Goal: Task Accomplishment & Management: Use online tool/utility

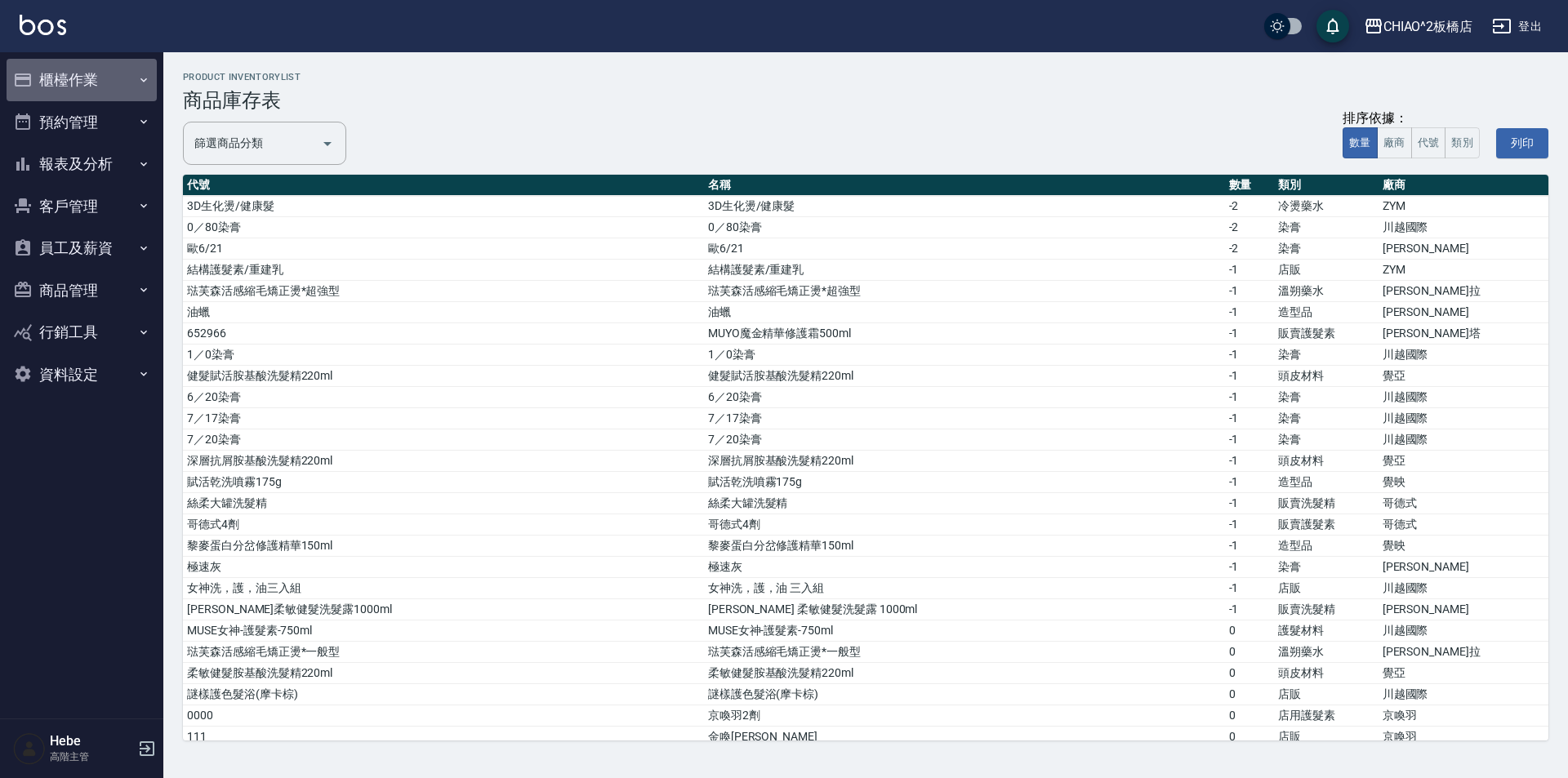
click at [80, 83] on button "櫃檯作業" at bounding box center [81, 80] width 150 height 42
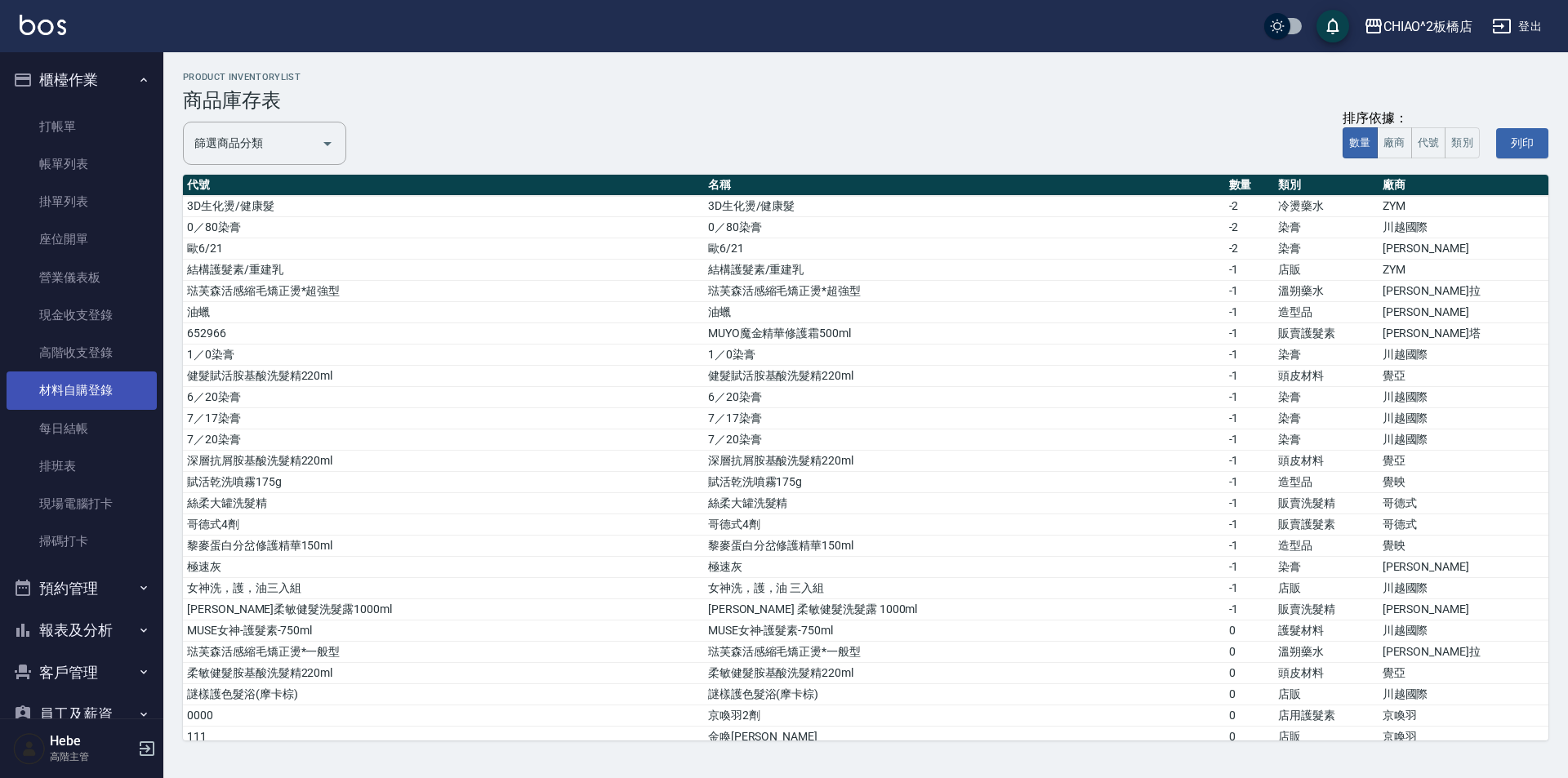
click at [71, 384] on link "材料自購登錄" at bounding box center [81, 390] width 150 height 37
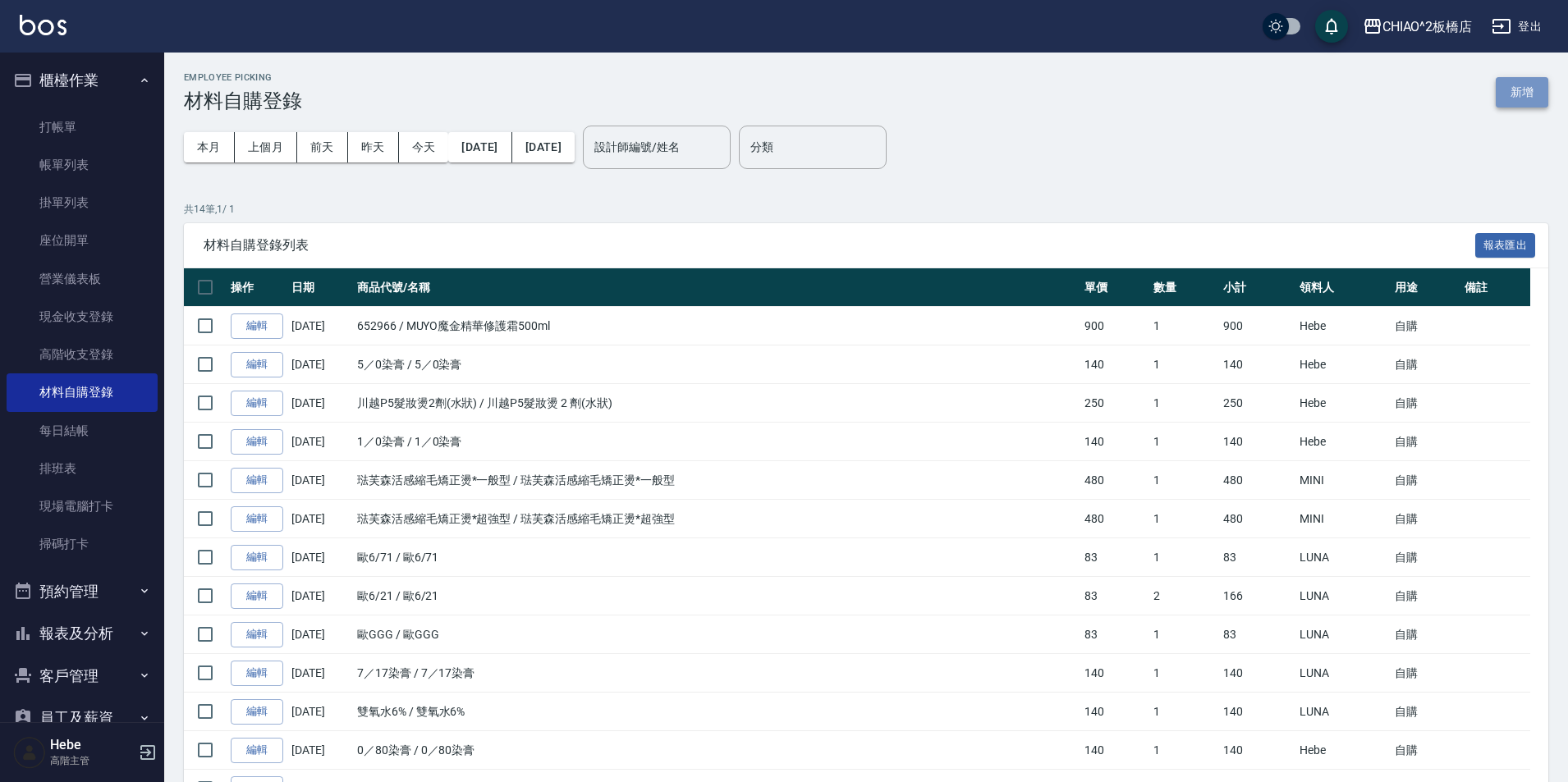
click at [1523, 92] on button "新增" at bounding box center [1521, 92] width 53 height 30
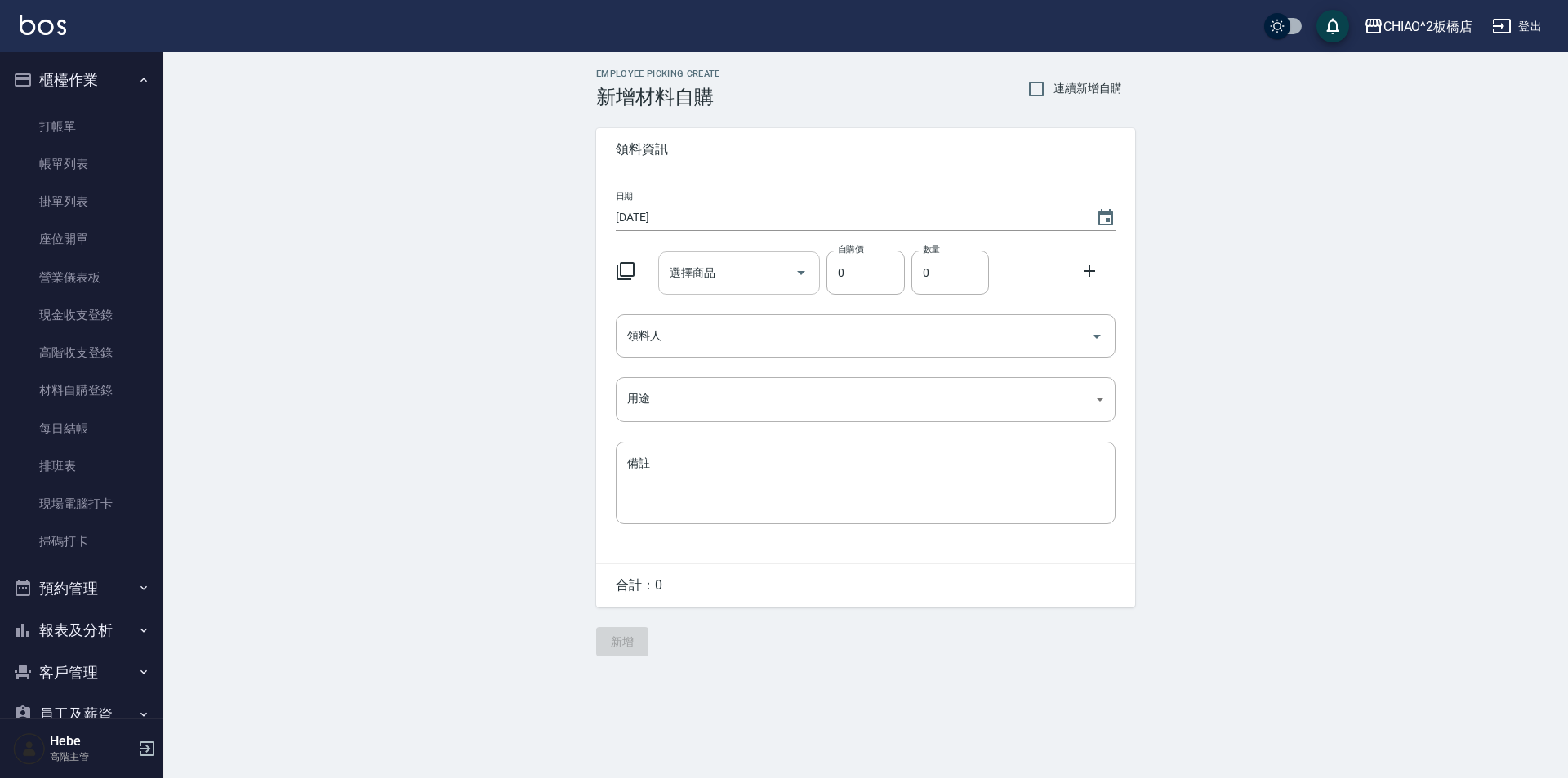
click at [688, 273] on div "選擇商品 選擇商品" at bounding box center [740, 273] width 163 height 43
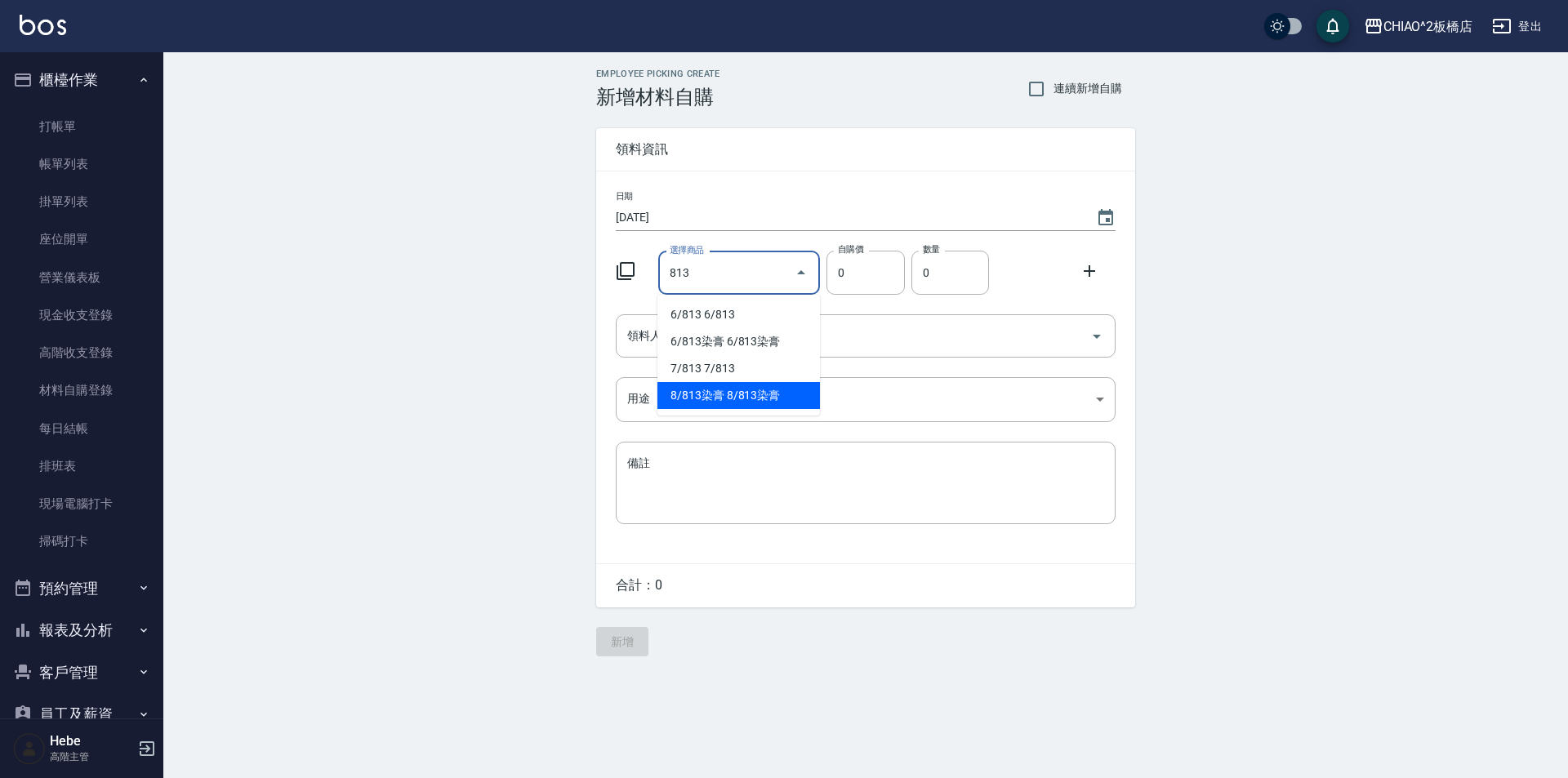
click at [726, 403] on li "8/813染膏 8/813染膏" at bounding box center [739, 396] width 163 height 27
type input "8/813染膏"
type input "140"
type input "1"
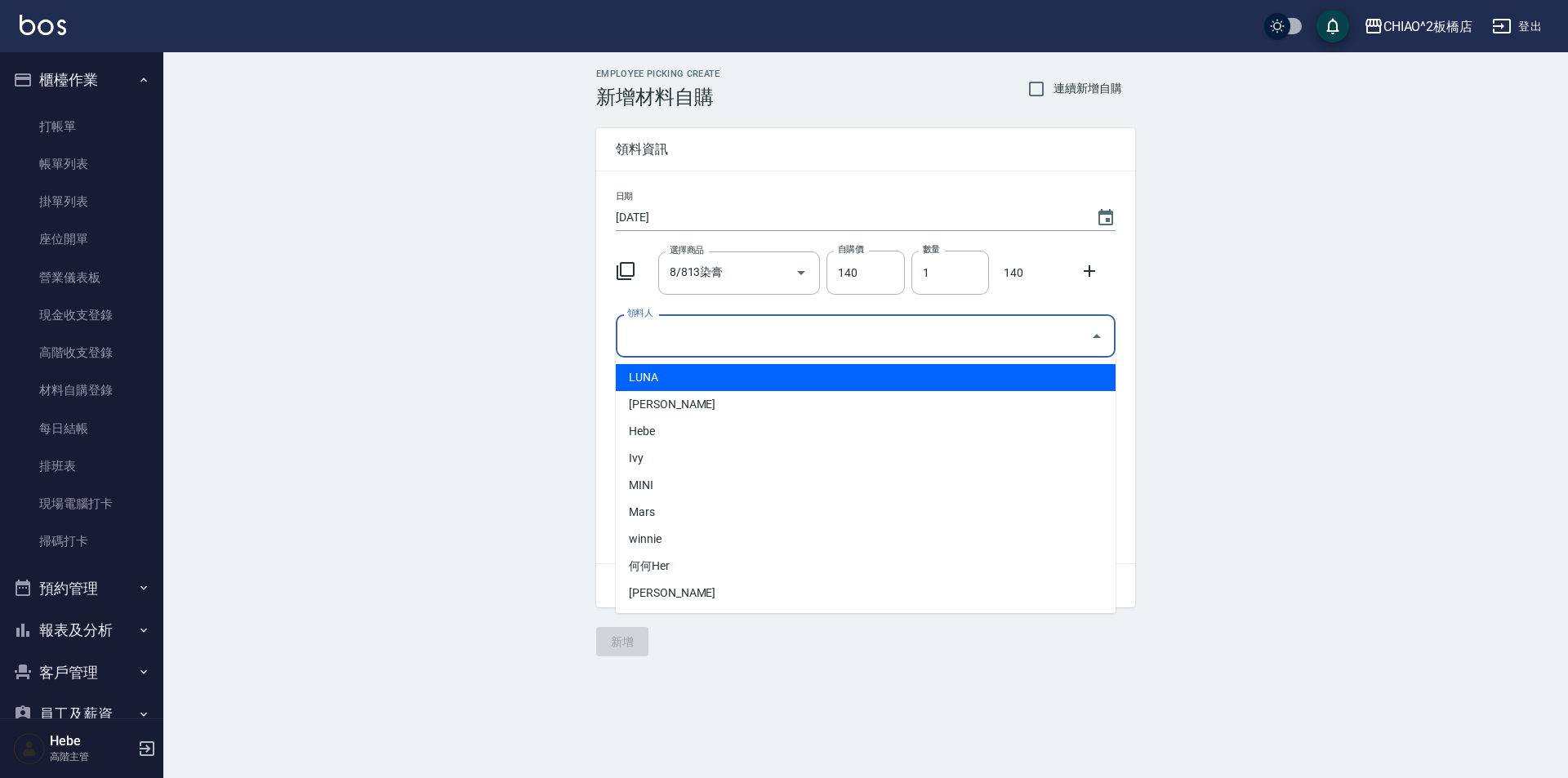
click at [767, 344] on input "領料人" at bounding box center [853, 336] width 460 height 28
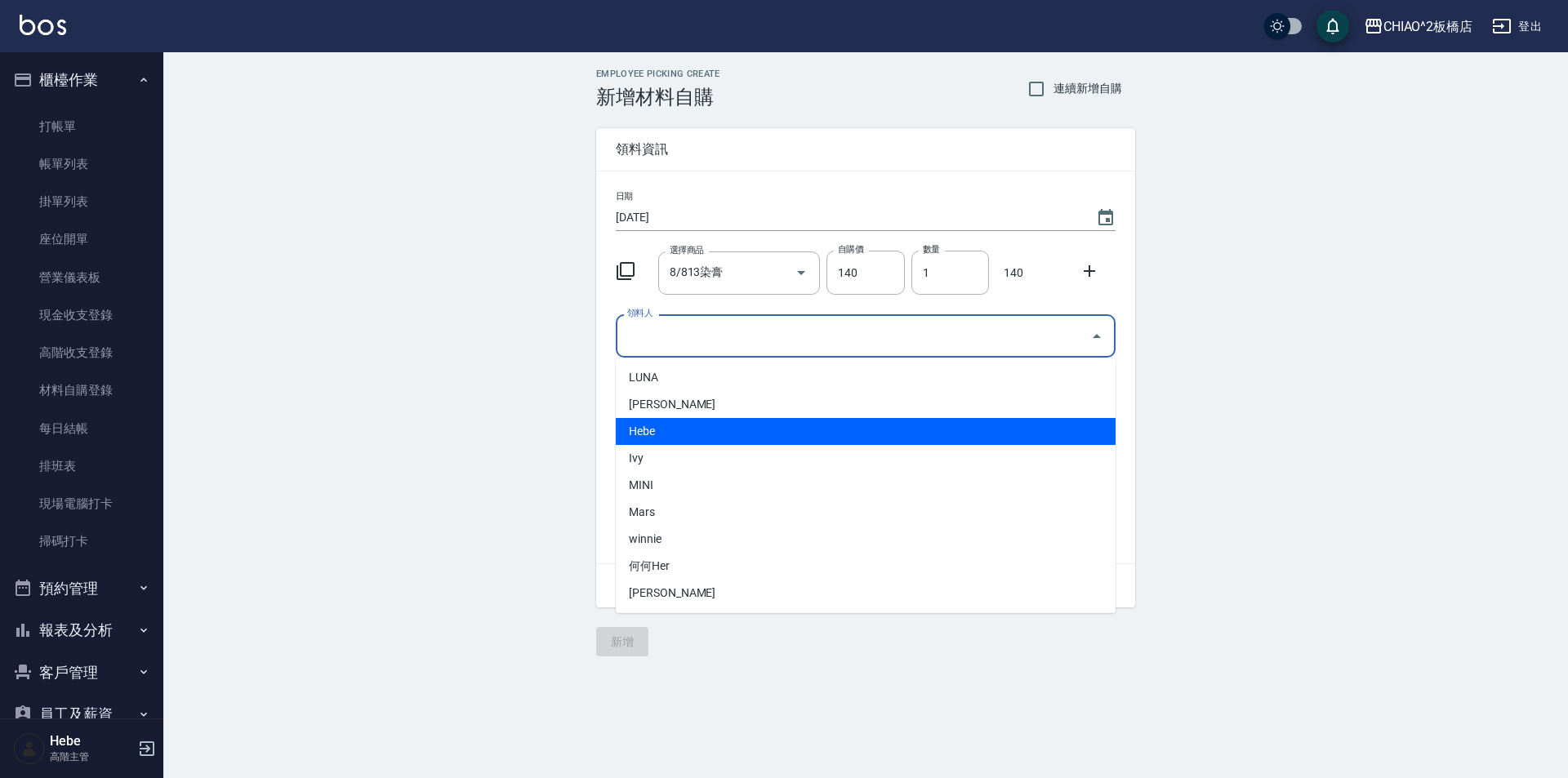
click at [709, 436] on li "Hebe" at bounding box center [865, 431] width 499 height 27
type input "Hebe"
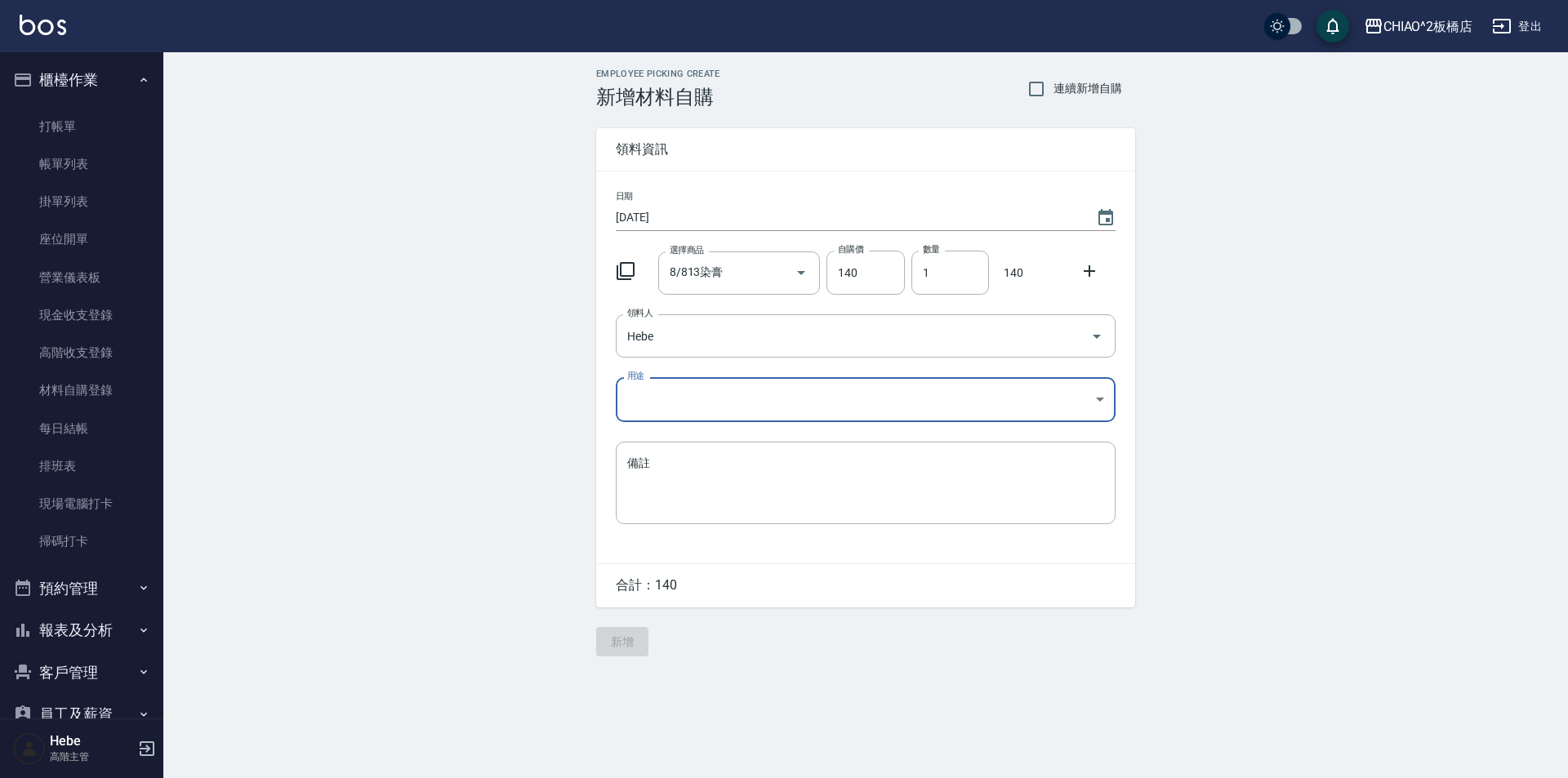
click at [712, 394] on body "CHIAO^2板橋店 登出 櫃檯作業 打帳單 帳單列表 掛單列表 座位開單 營業儀表板 現金收支登錄 高階收支登錄 材料自購登錄 每日結帳 排班表 現場電腦打…" at bounding box center [784, 389] width 1568 height 778
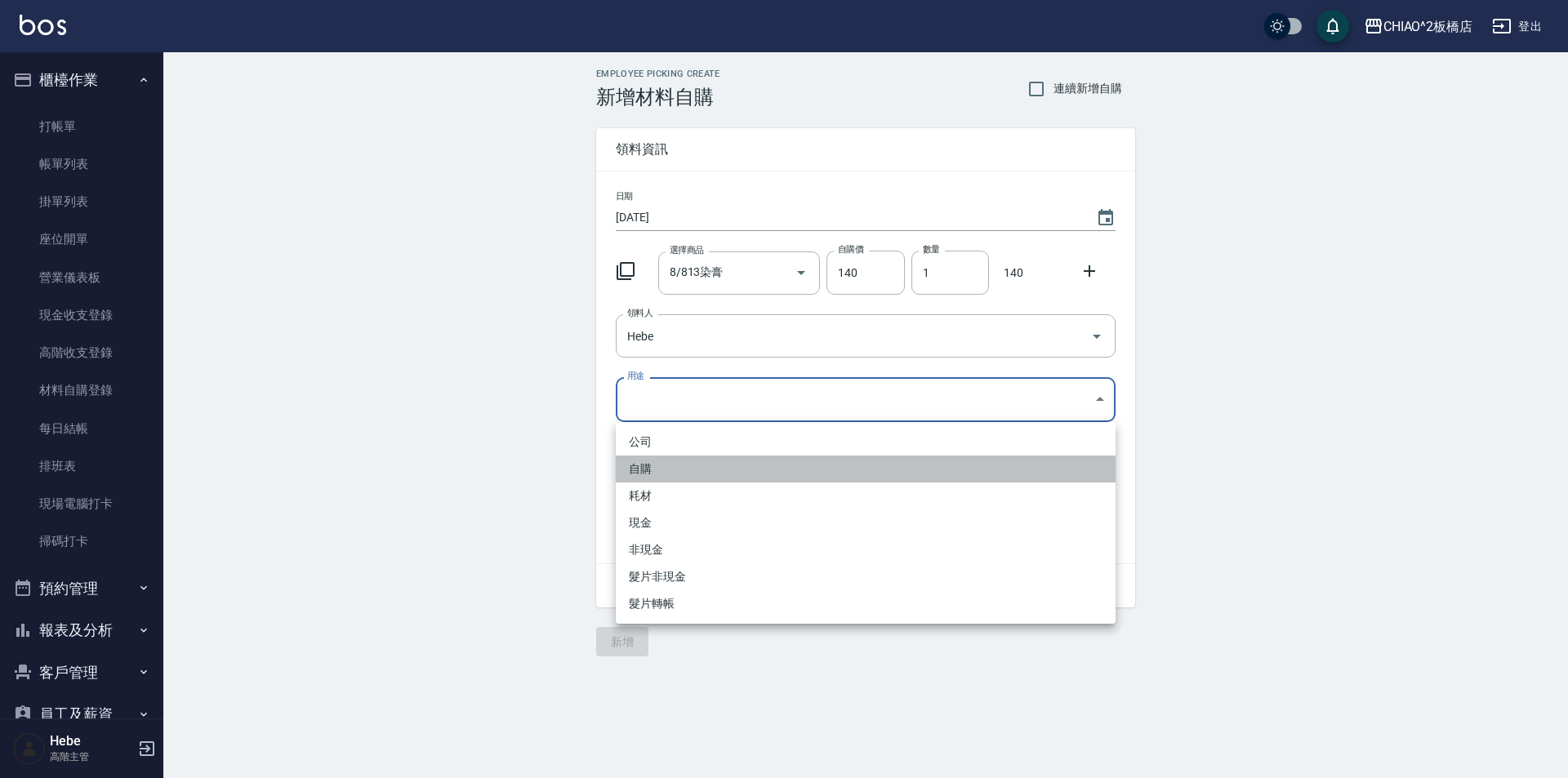
click at [682, 470] on li "自購" at bounding box center [865, 469] width 499 height 27
type input "自購"
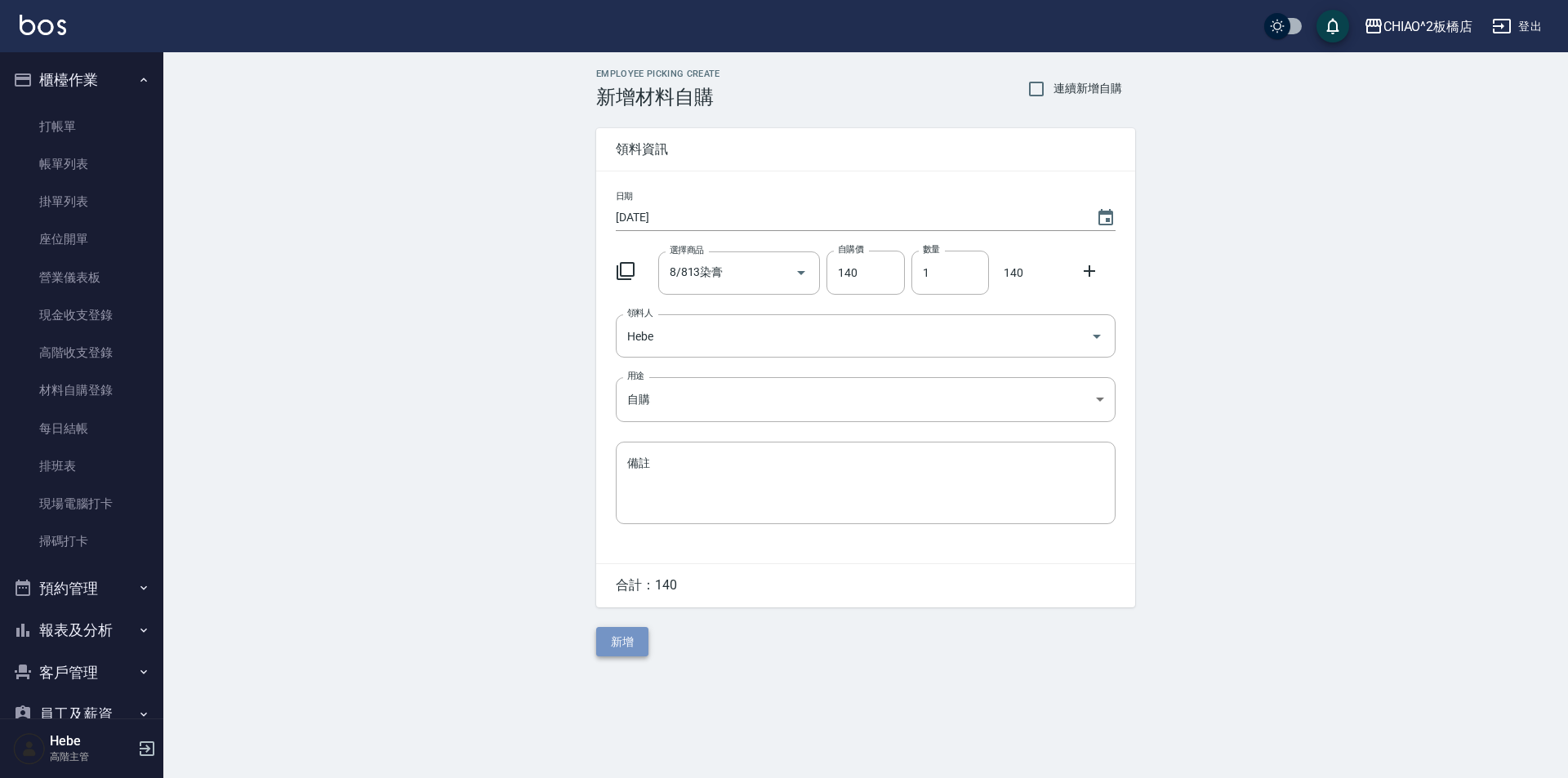
click at [627, 645] on button "新增" at bounding box center [622, 643] width 52 height 30
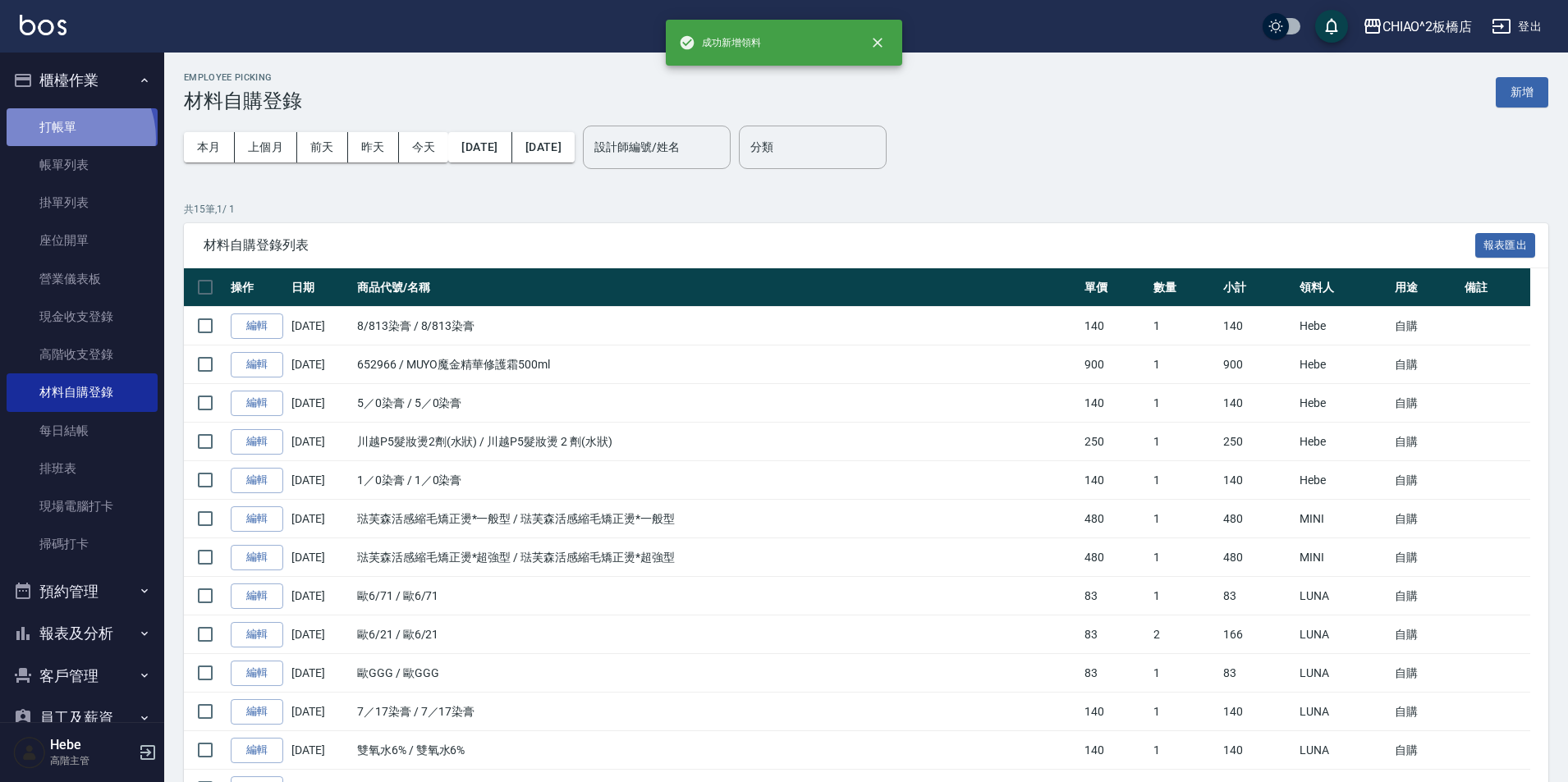
click at [64, 138] on link "打帳單" at bounding box center [82, 127] width 151 height 38
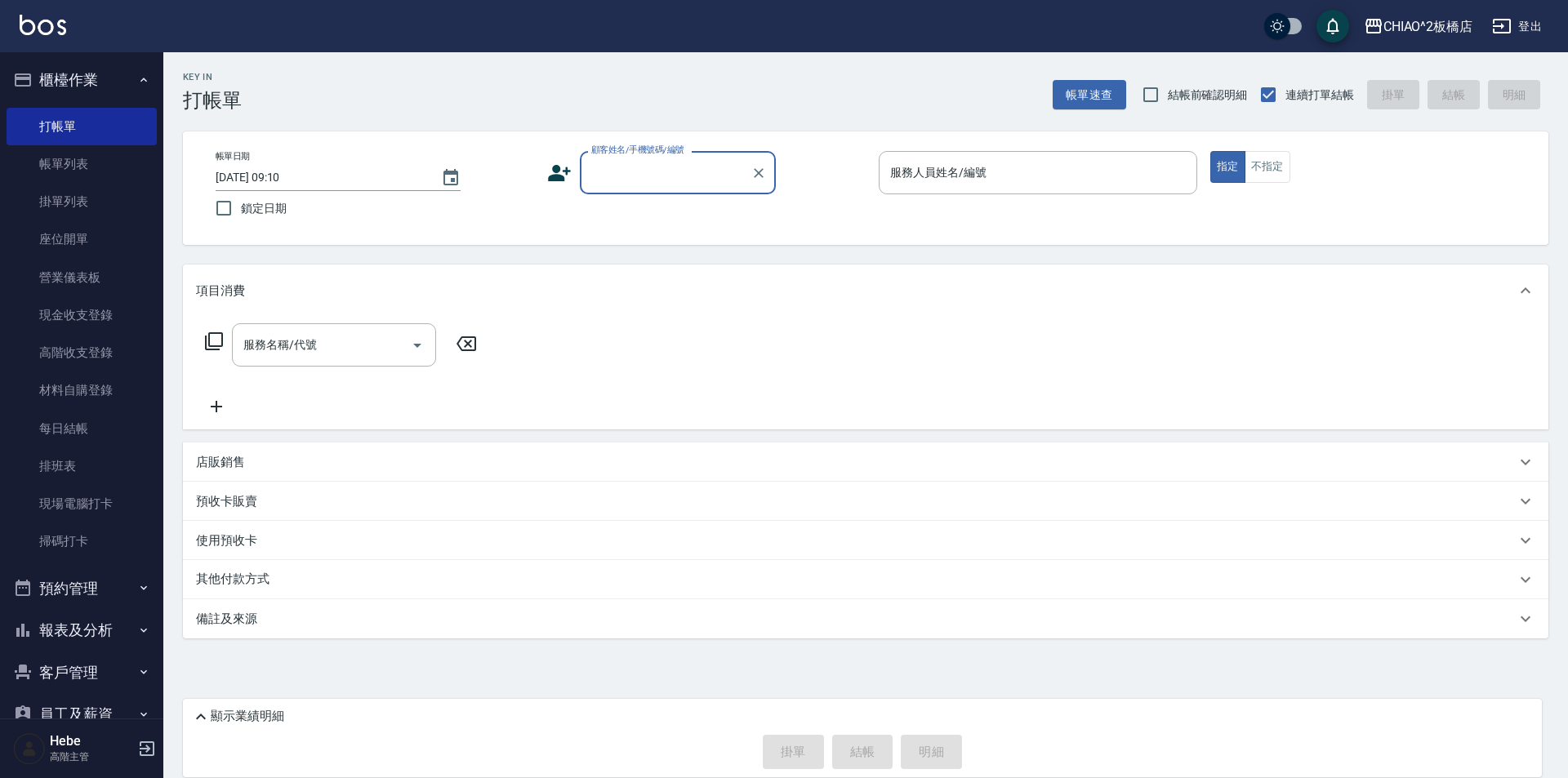
click at [620, 171] on input "顧客姓名/手機號碼/編號" at bounding box center [666, 173] width 157 height 28
click at [742, 218] on li "[PERSON_NAME]/0973968231/" at bounding box center [678, 214] width 196 height 27
type input "[PERSON_NAME]/0973968231/"
type input "Hebe(無代號)"
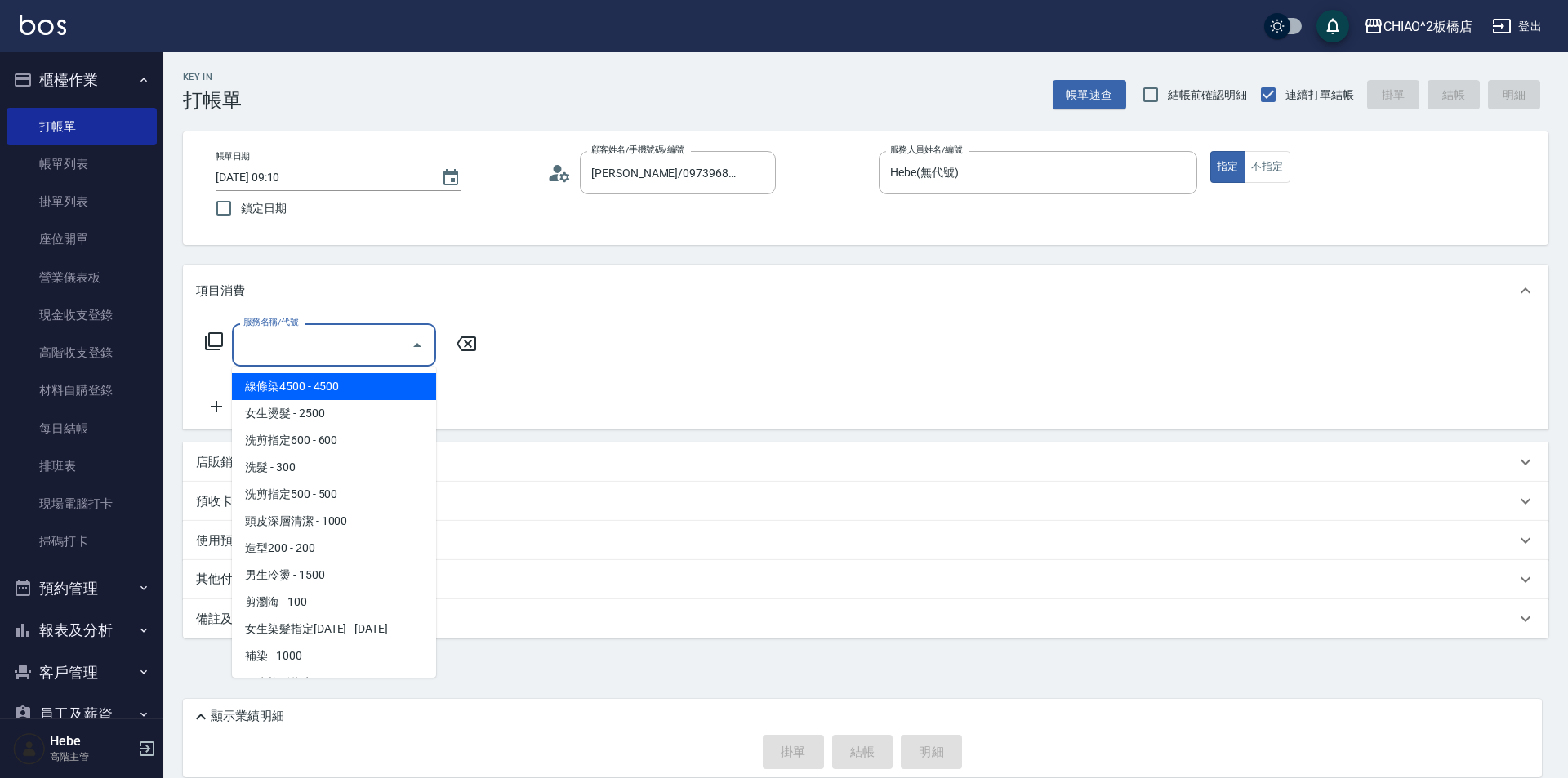
click at [328, 352] on input "服務名稱/代號" at bounding box center [322, 345] width 165 height 28
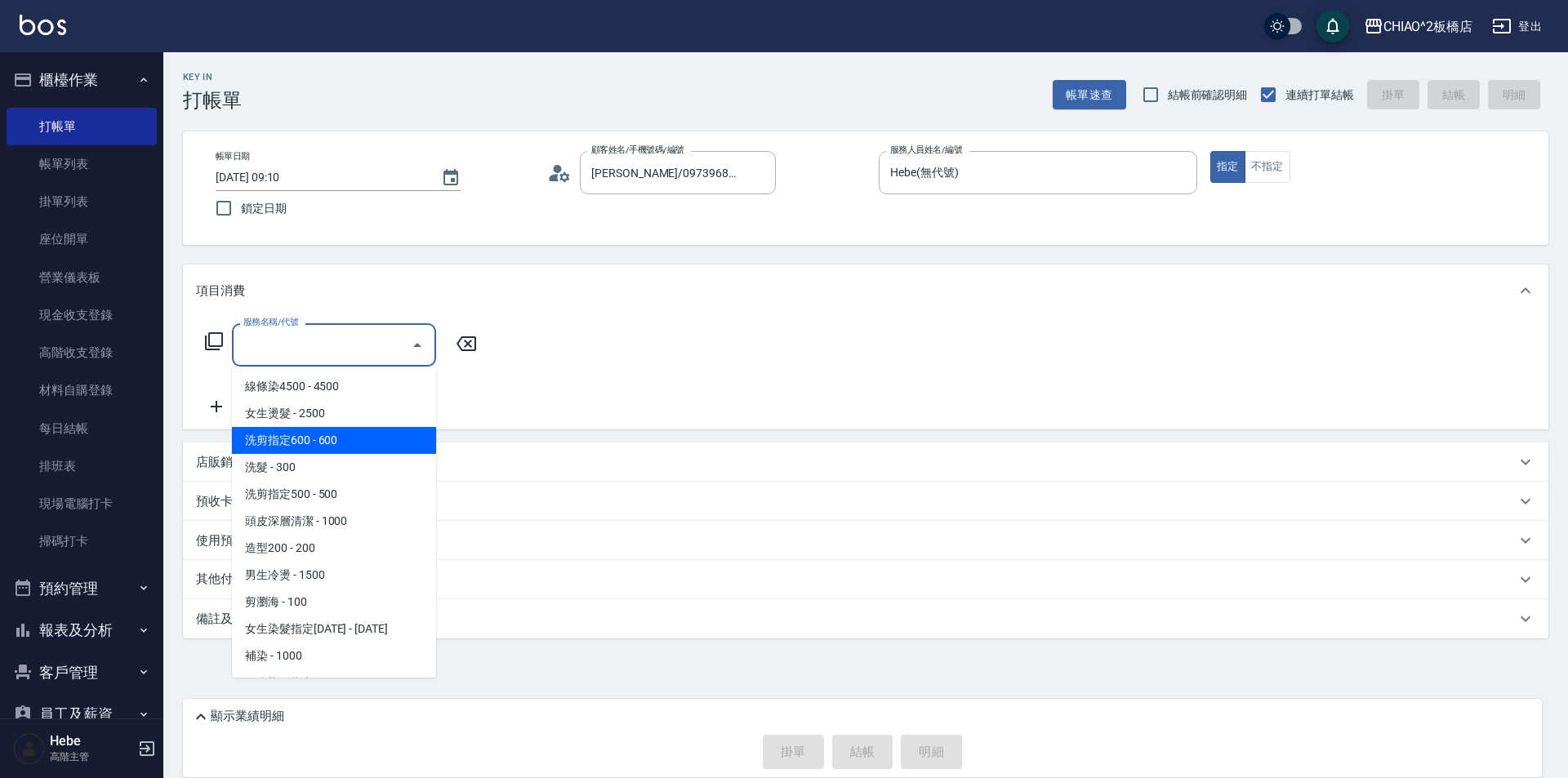
click at [343, 435] on span "洗剪指定600 - 600" at bounding box center [334, 441] width 204 height 27
type input "洗剪指定600(96678)"
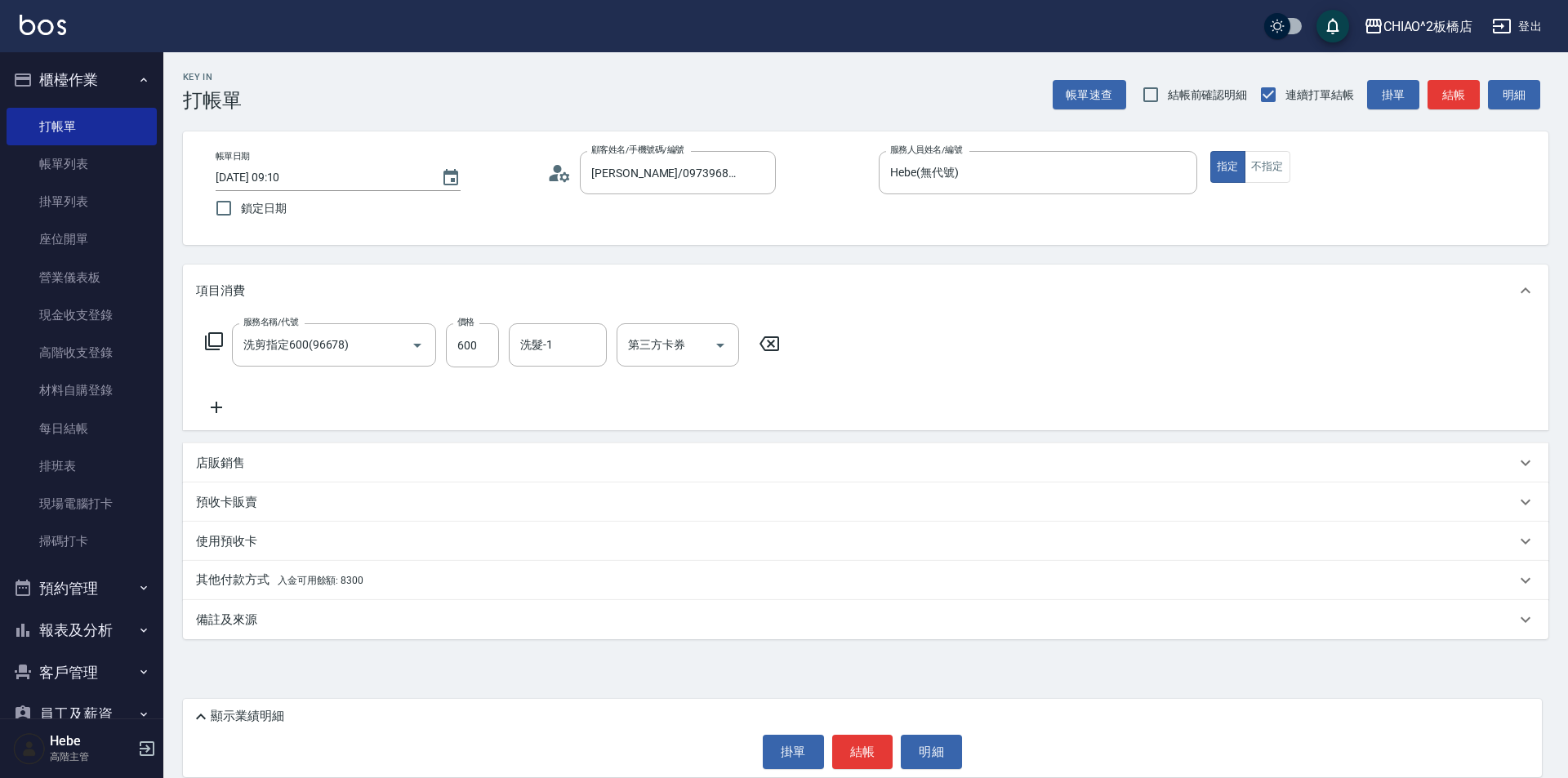
click at [222, 405] on icon at bounding box center [216, 408] width 41 height 20
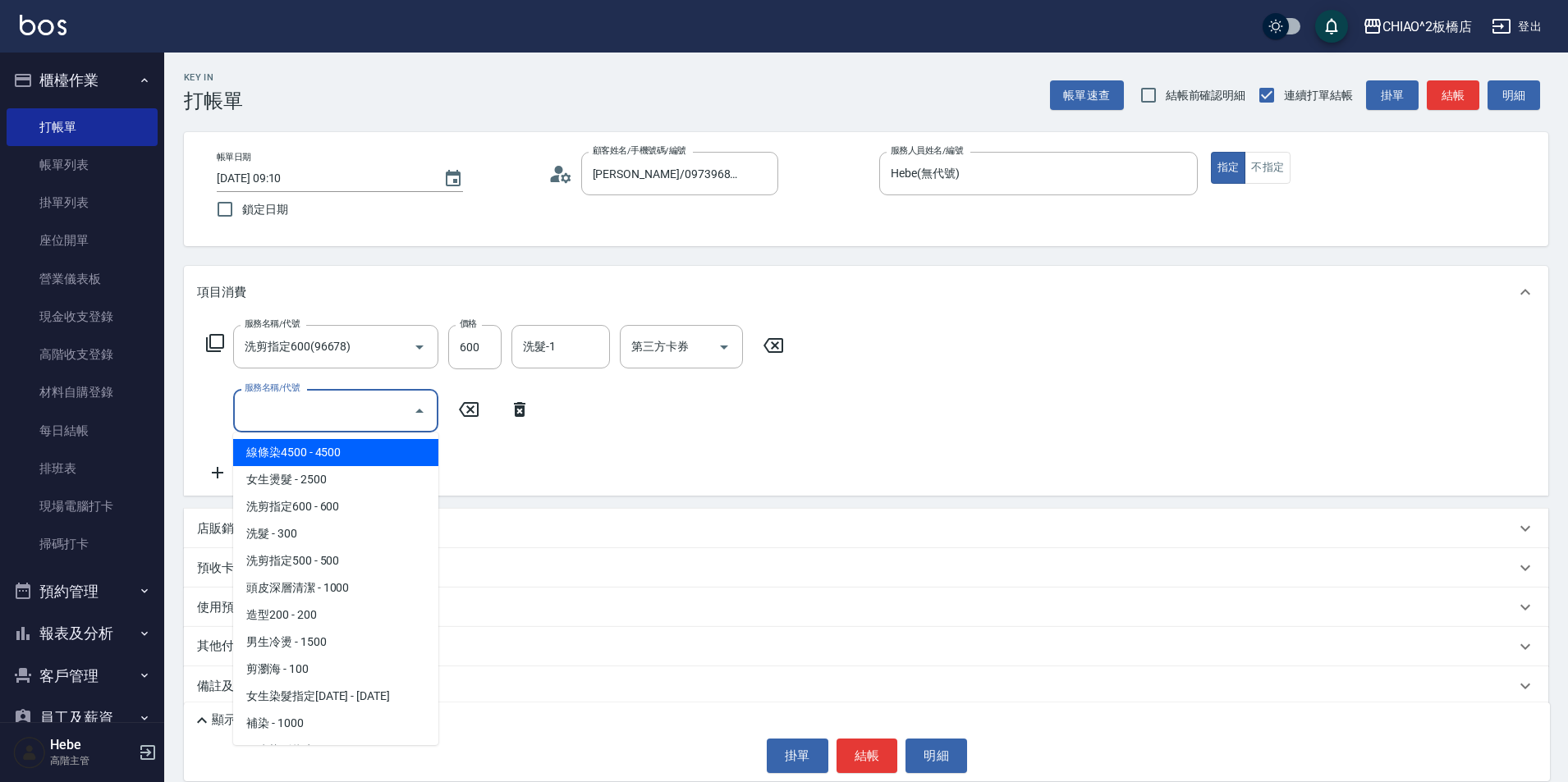
click at [273, 420] on input "服務名稱/代號" at bounding box center [323, 411] width 165 height 28
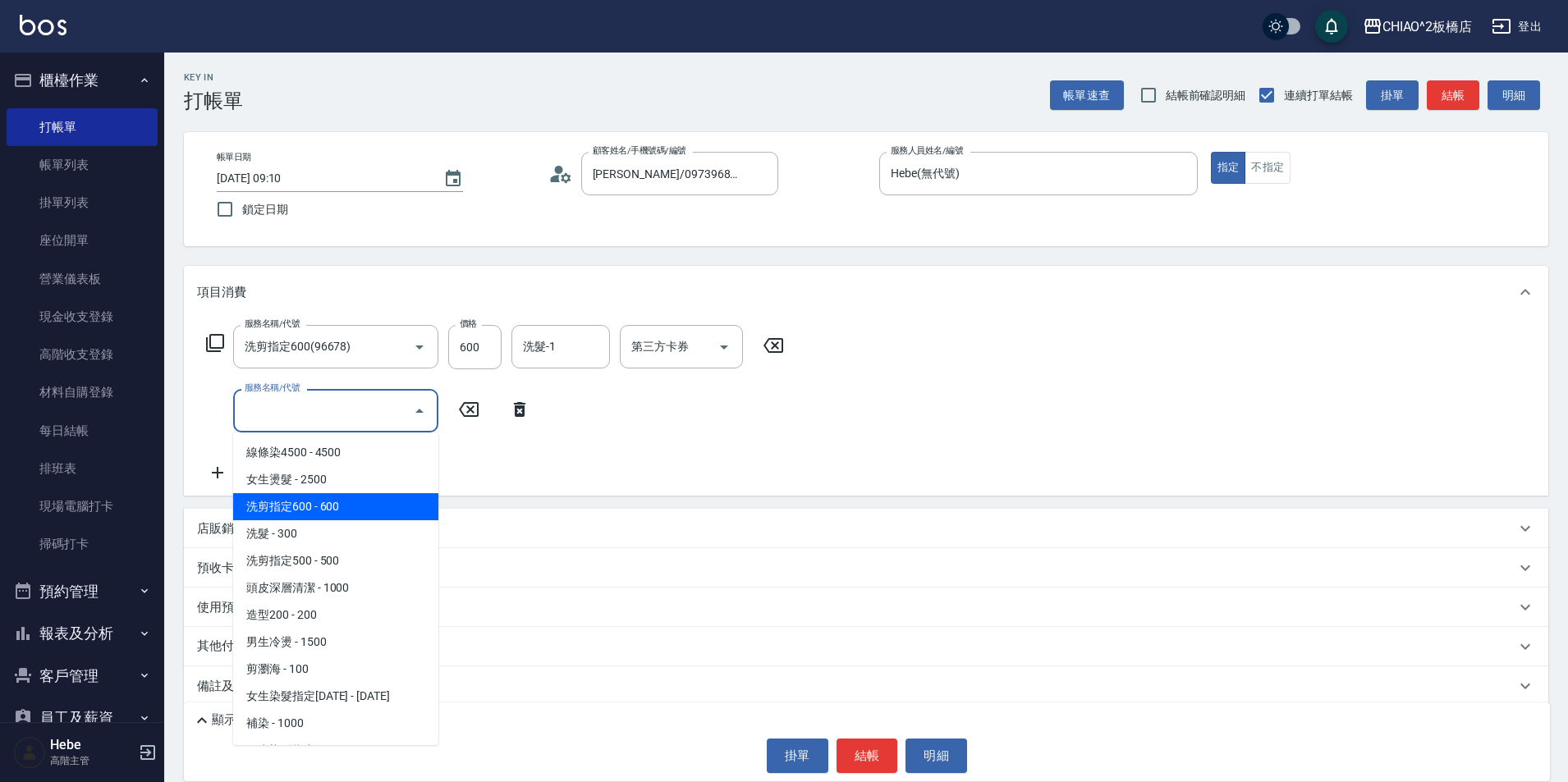
click at [304, 514] on span "洗剪指定600 - 600" at bounding box center [336, 507] width 206 height 27
type input "洗剪指定600(96678)"
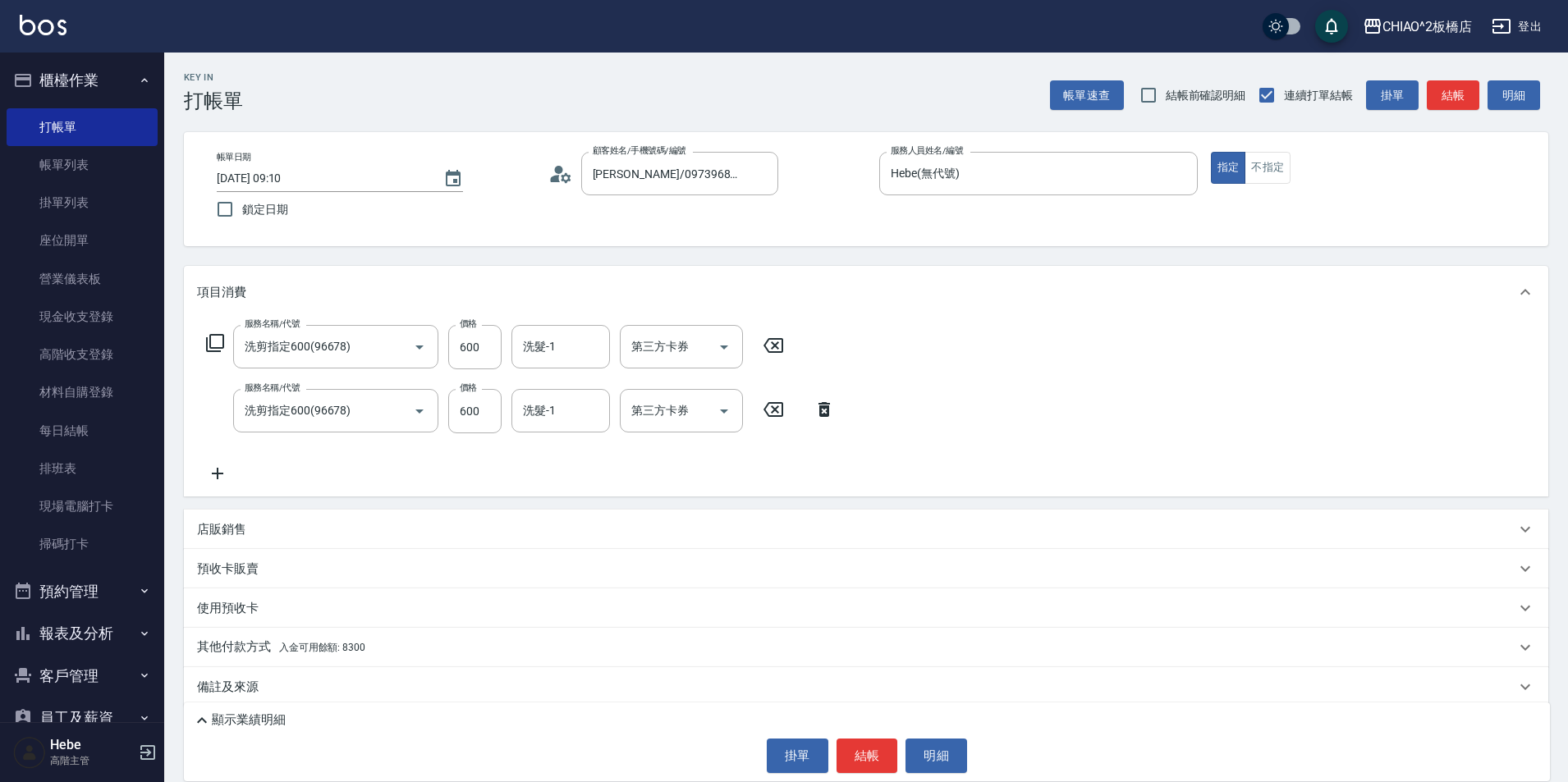
click at [221, 474] on icon at bounding box center [218, 474] width 12 height 12
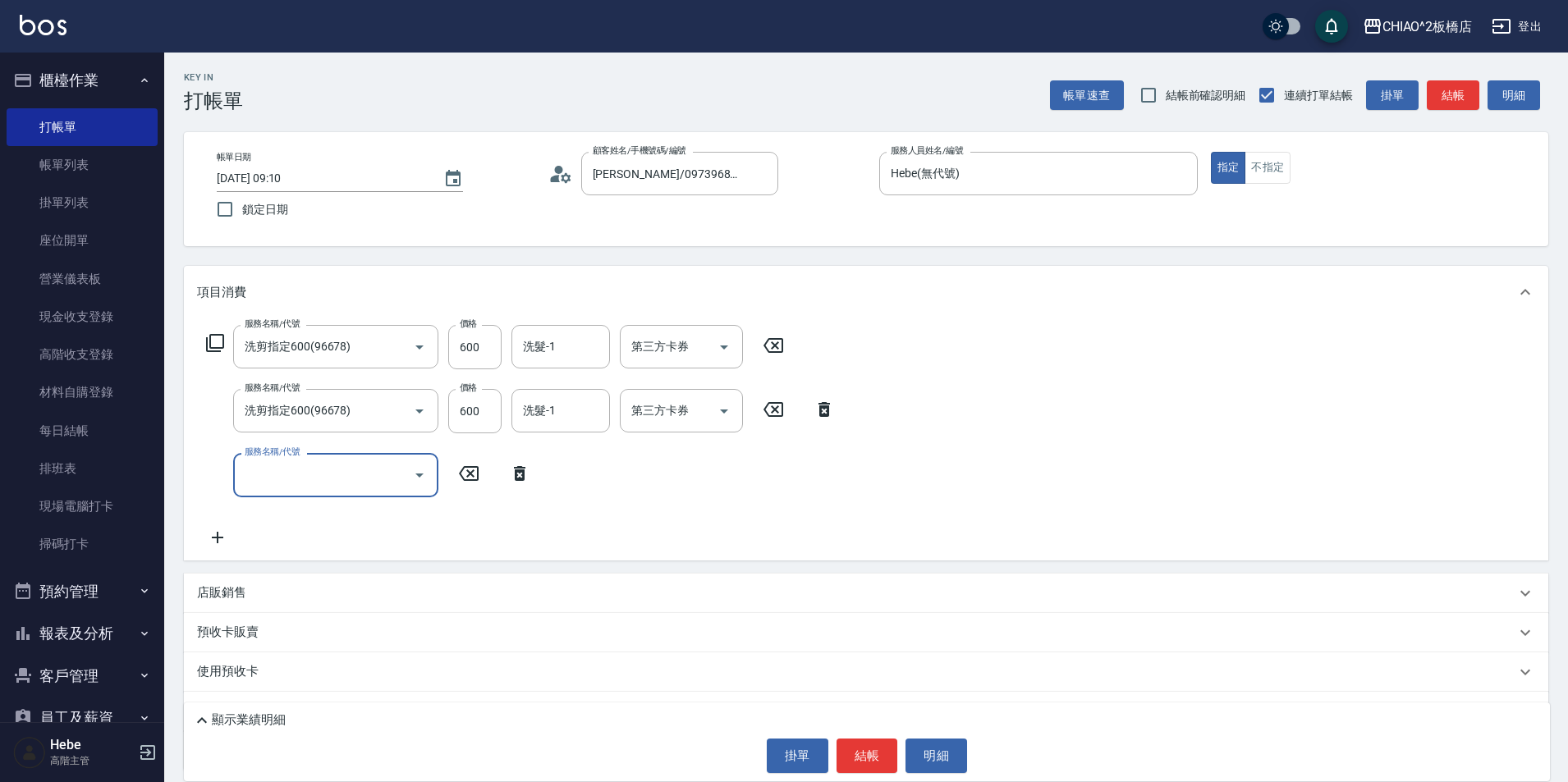
click at [368, 482] on input "服務名稱/代號" at bounding box center [323, 475] width 165 height 28
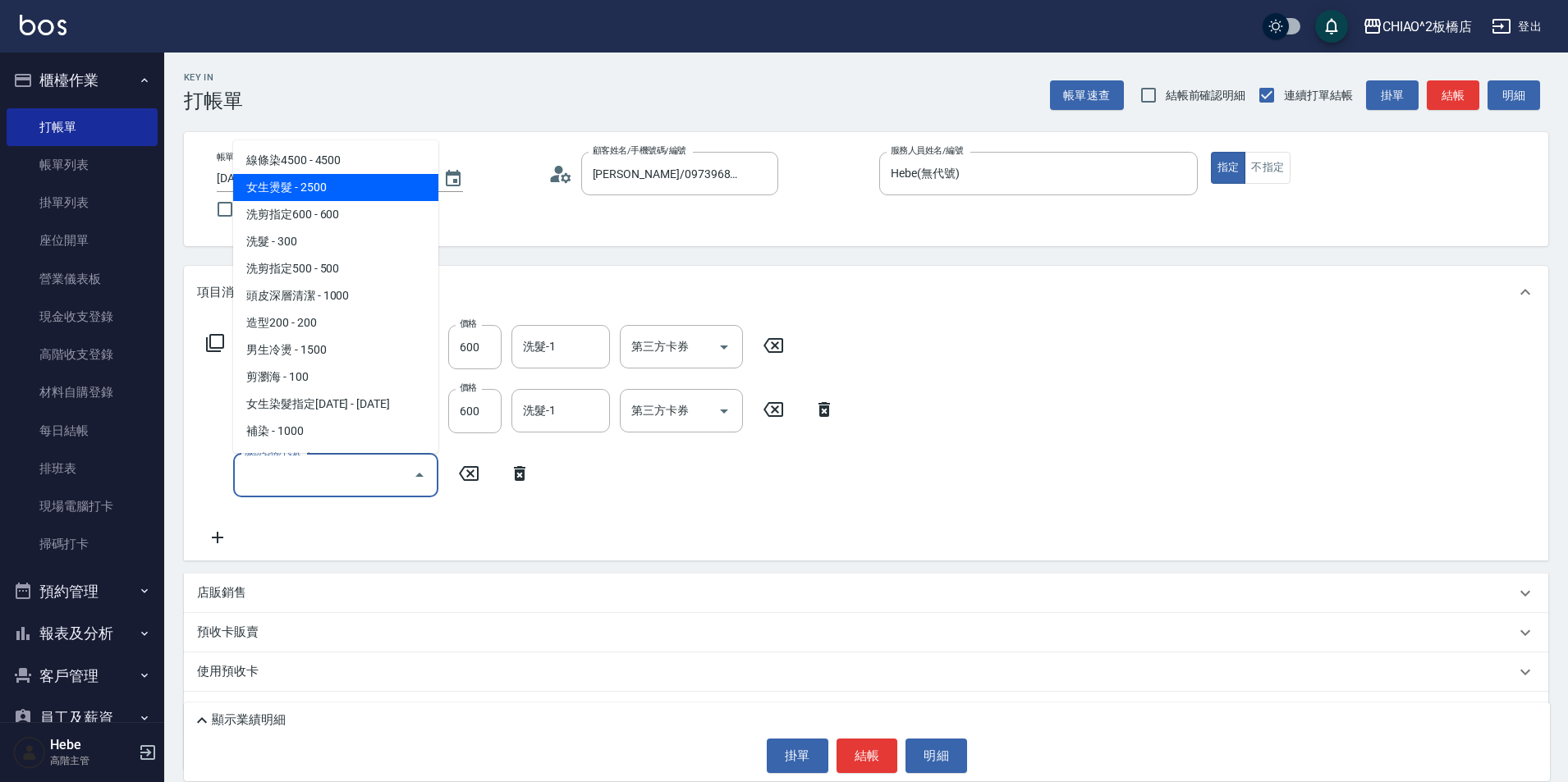
click at [359, 188] on span "女生燙髮 - 2500" at bounding box center [336, 187] width 206 height 27
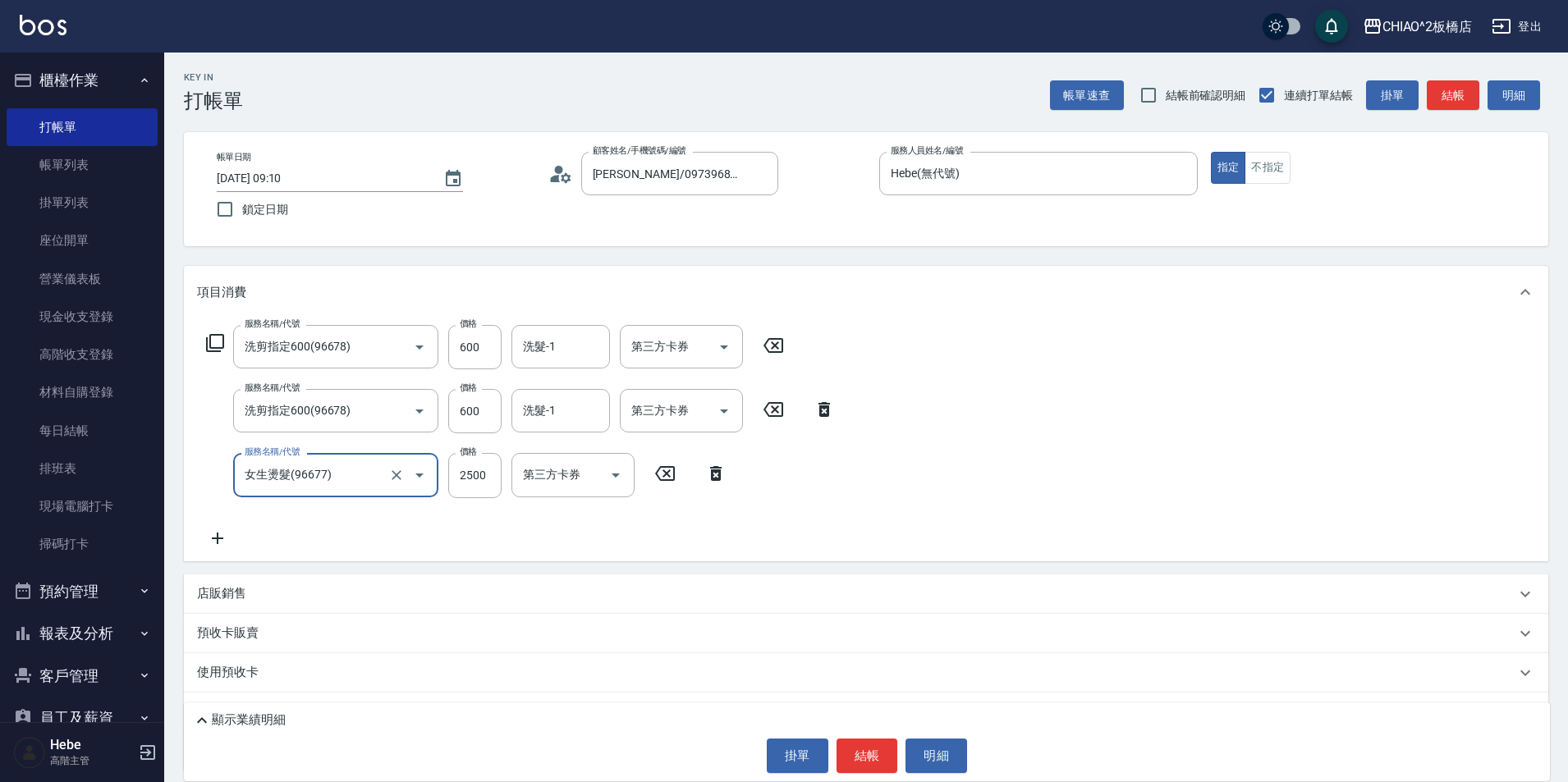
type input "女生燙髮(96677)"
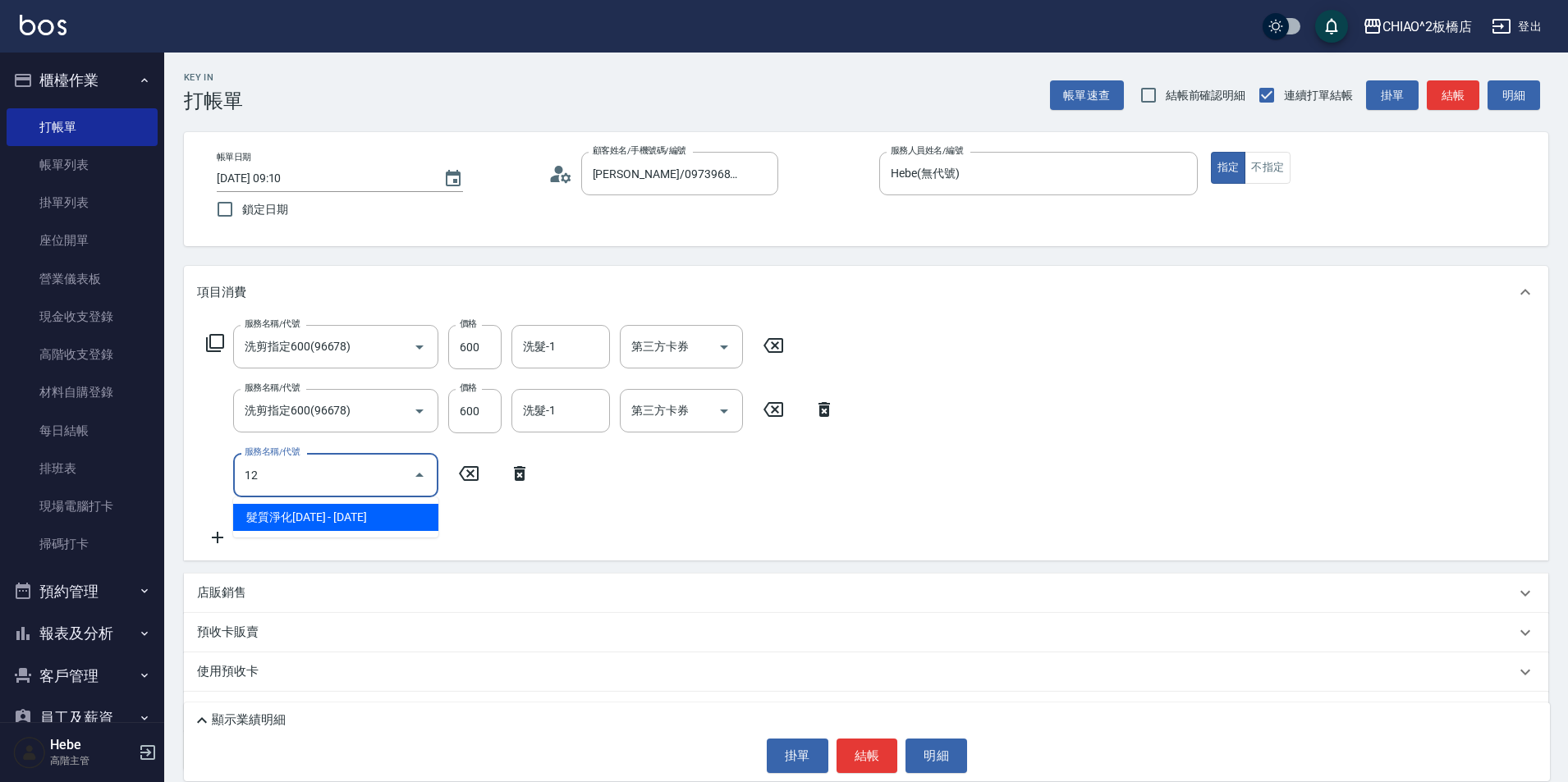
click at [334, 488] on input "12" at bounding box center [323, 475] width 165 height 28
type input "1"
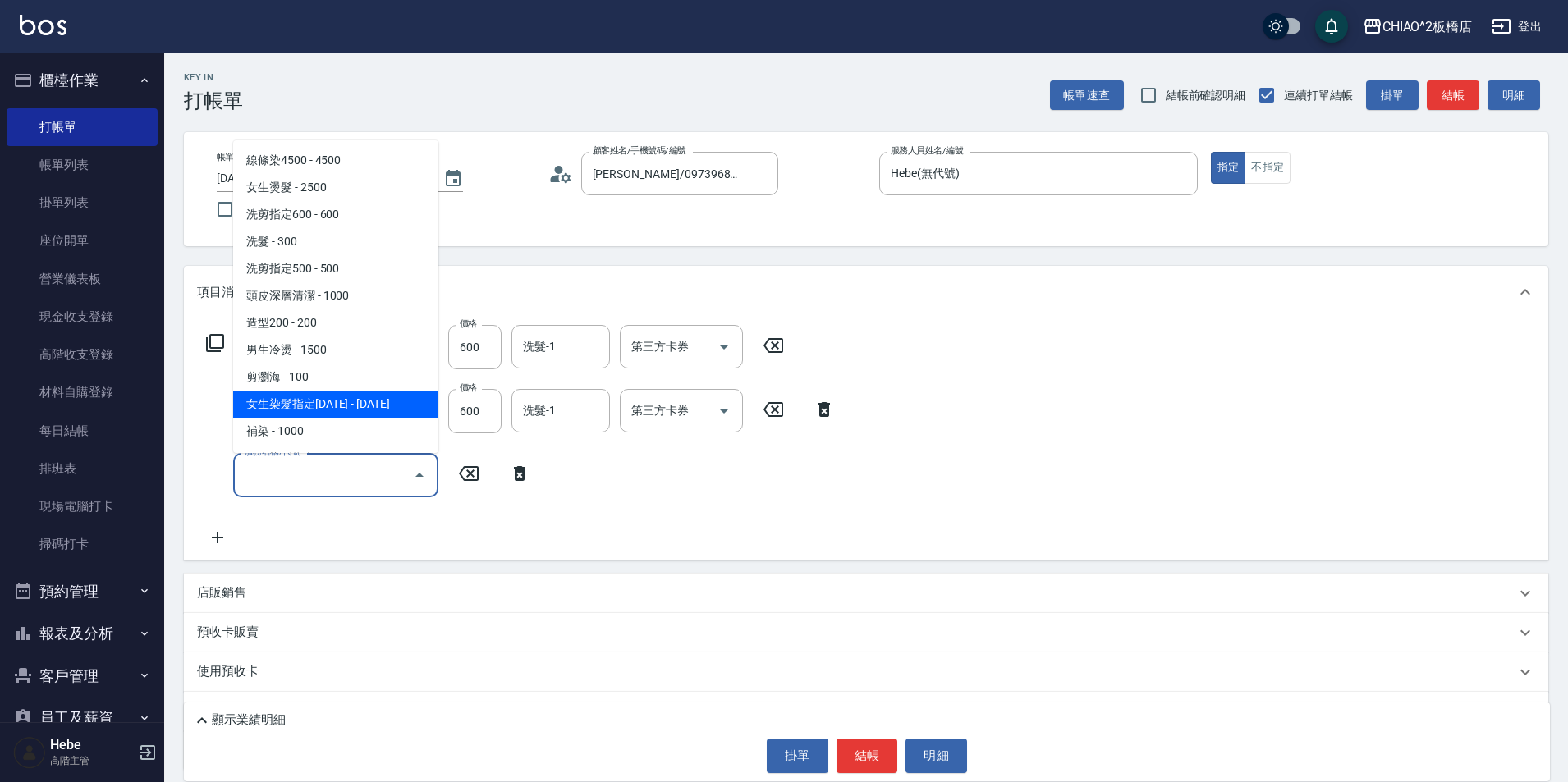
click at [331, 399] on span "女生染髮指定[DATE] - [DATE]" at bounding box center [336, 404] width 206 height 27
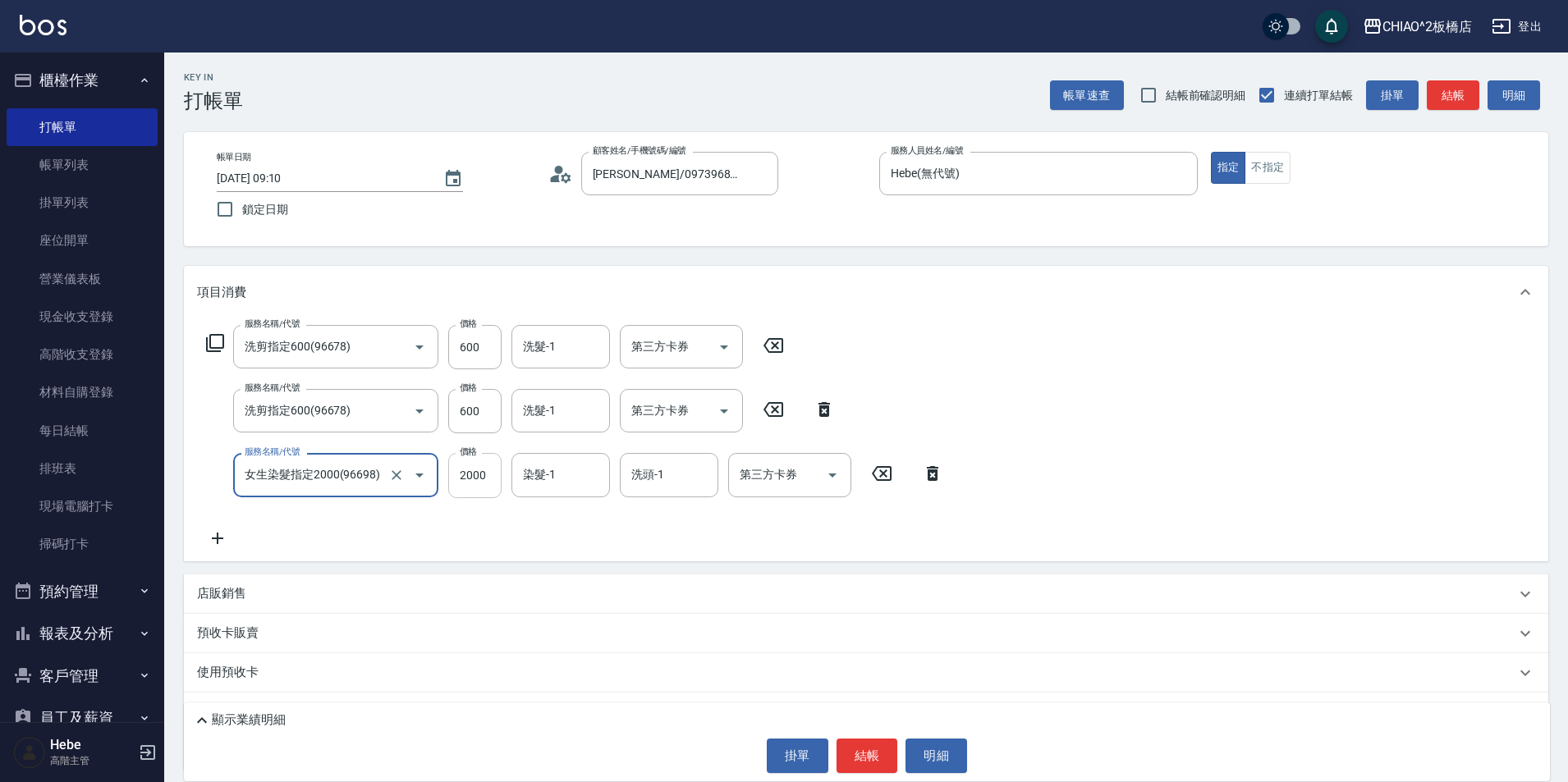
type input "女生染髮指定2000(96698)"
click at [476, 482] on input "2000" at bounding box center [475, 475] width 53 height 44
type input "2125"
click at [216, 547] on icon at bounding box center [217, 539] width 41 height 20
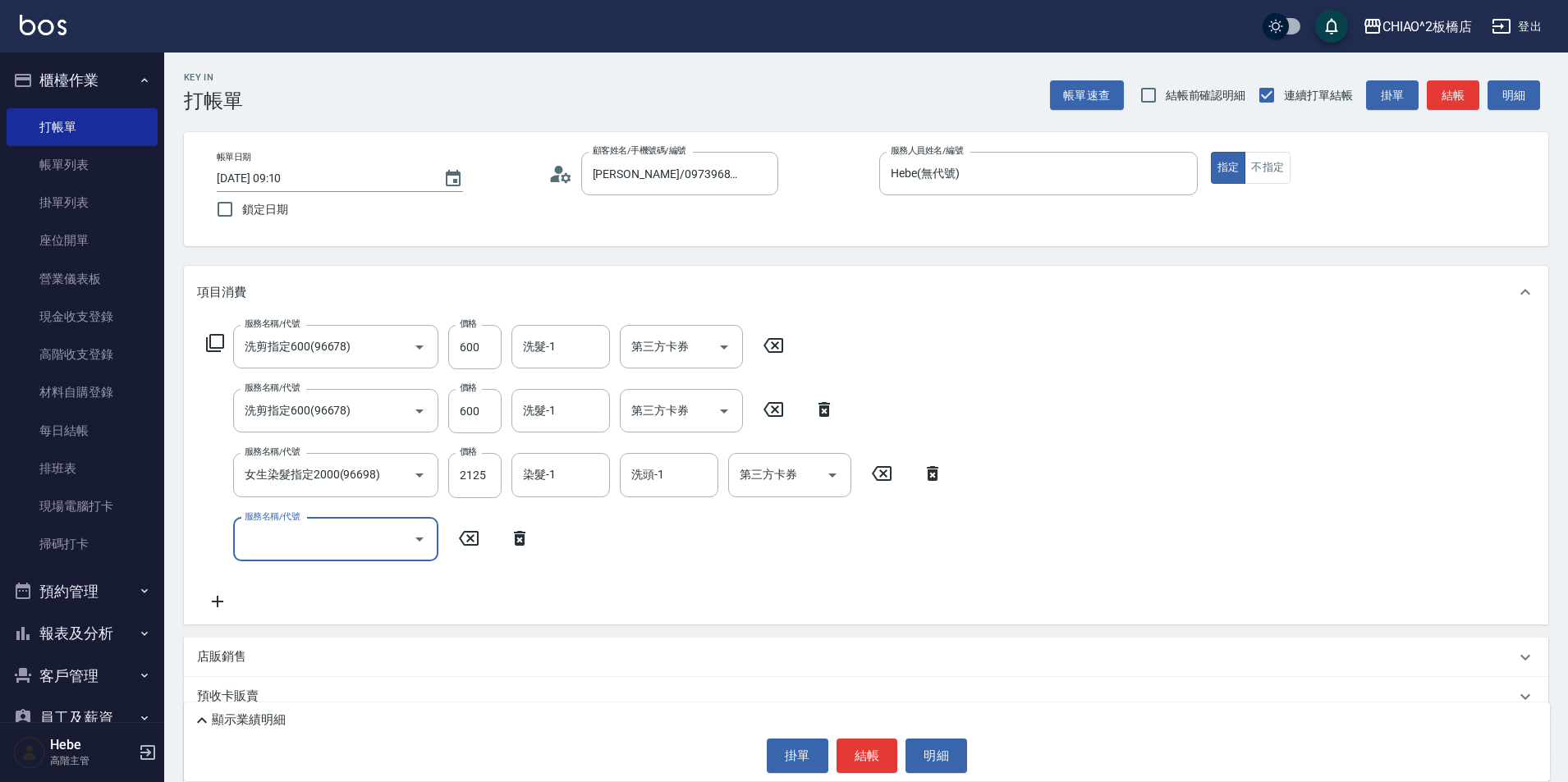
click at [317, 538] on input "服務名稱/代號" at bounding box center [323, 540] width 165 height 28
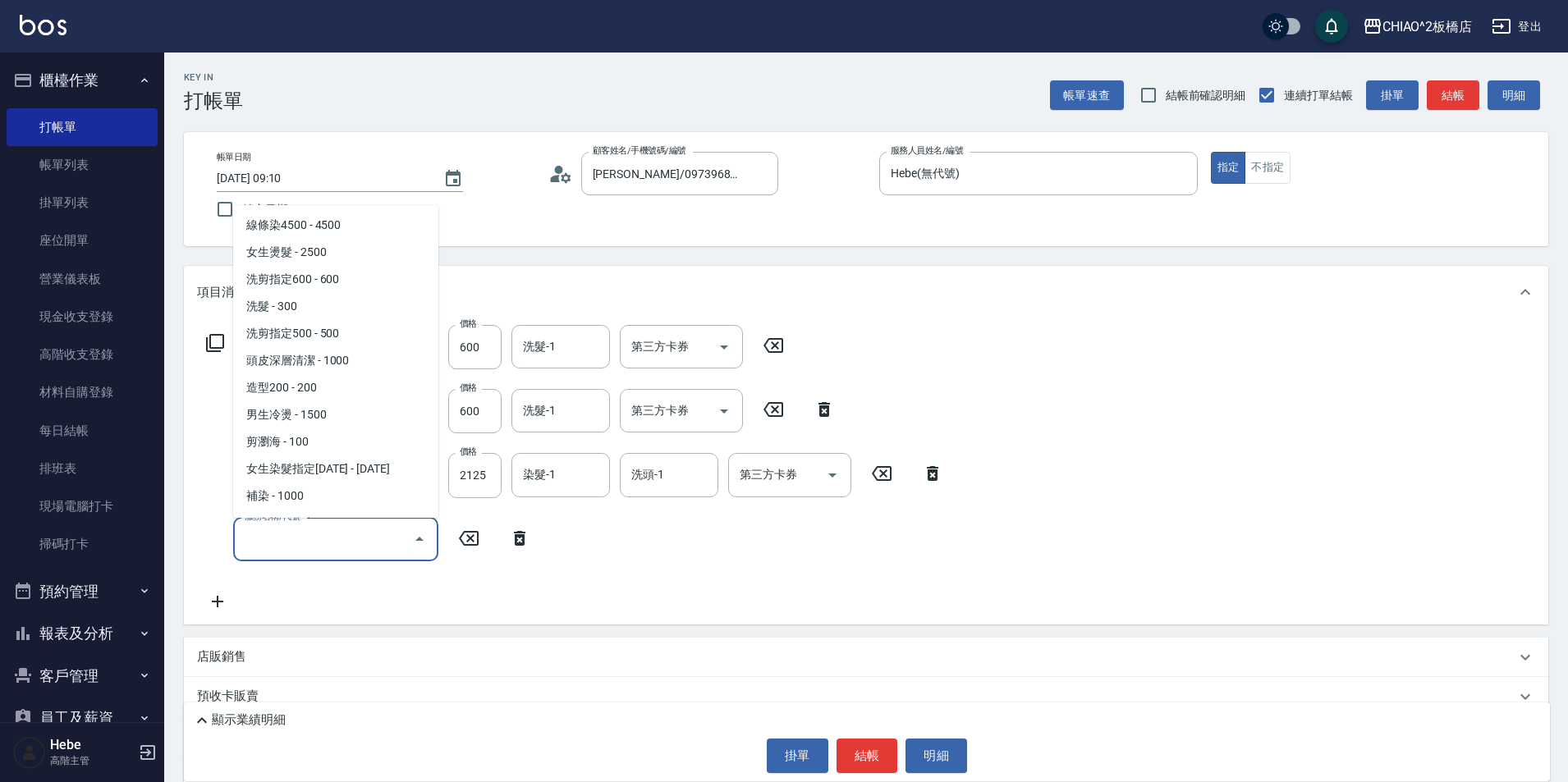
scroll to position [351, 0]
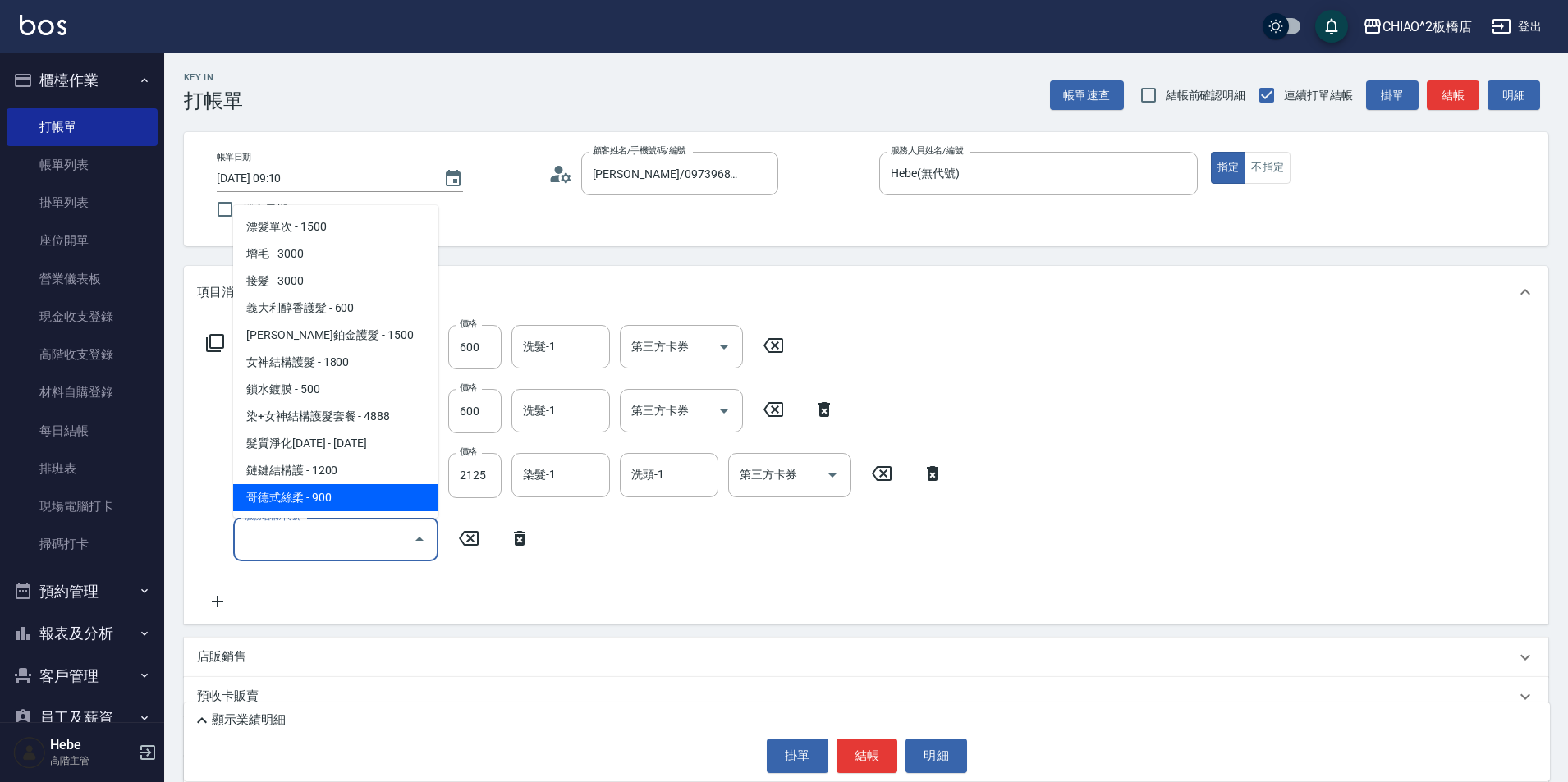
click at [348, 507] on span "哥德式絲柔 - 900" at bounding box center [336, 498] width 206 height 27
type input "哥德式絲柔(143016)"
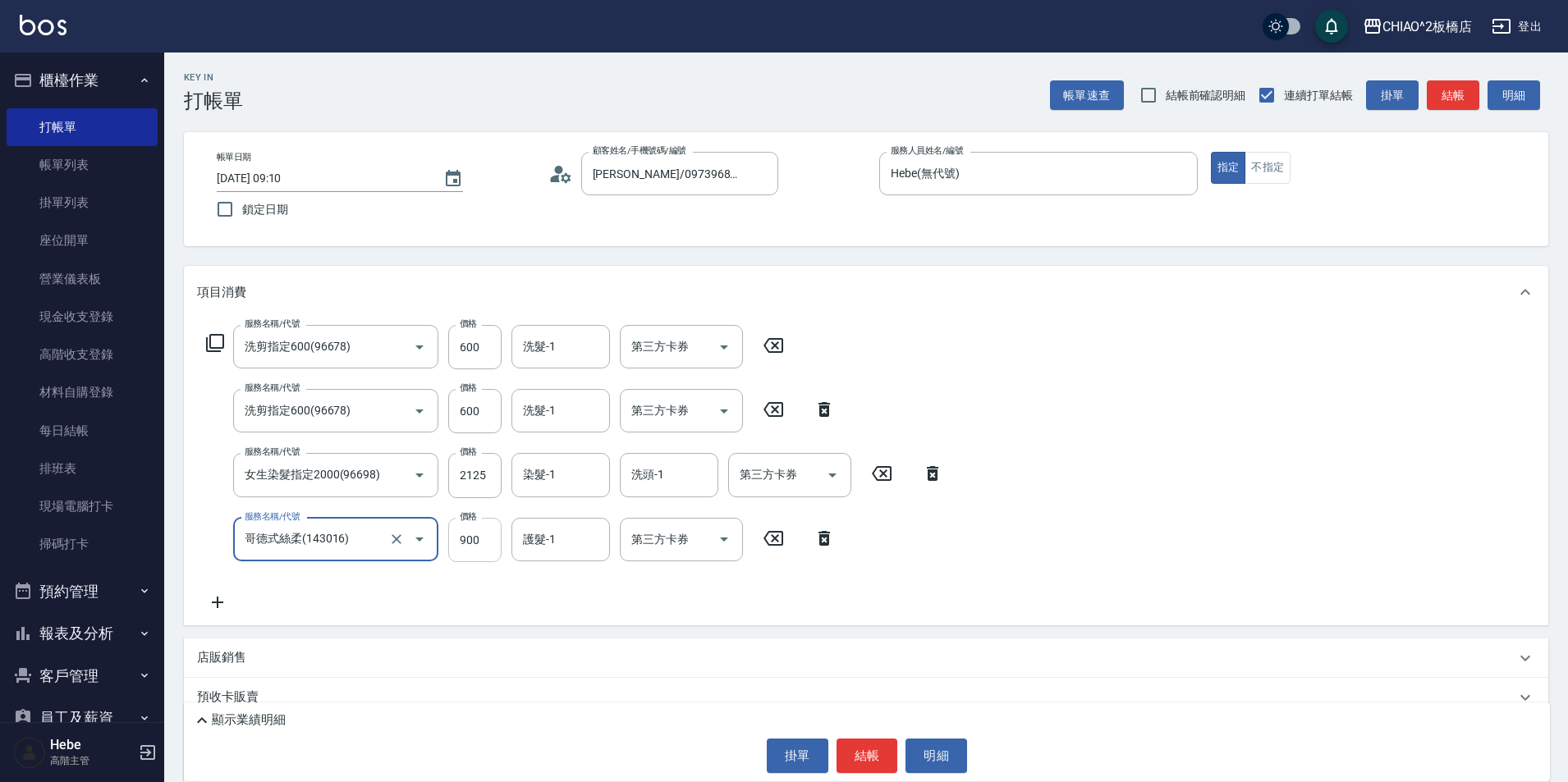
click at [494, 544] on input "900" at bounding box center [475, 540] width 53 height 44
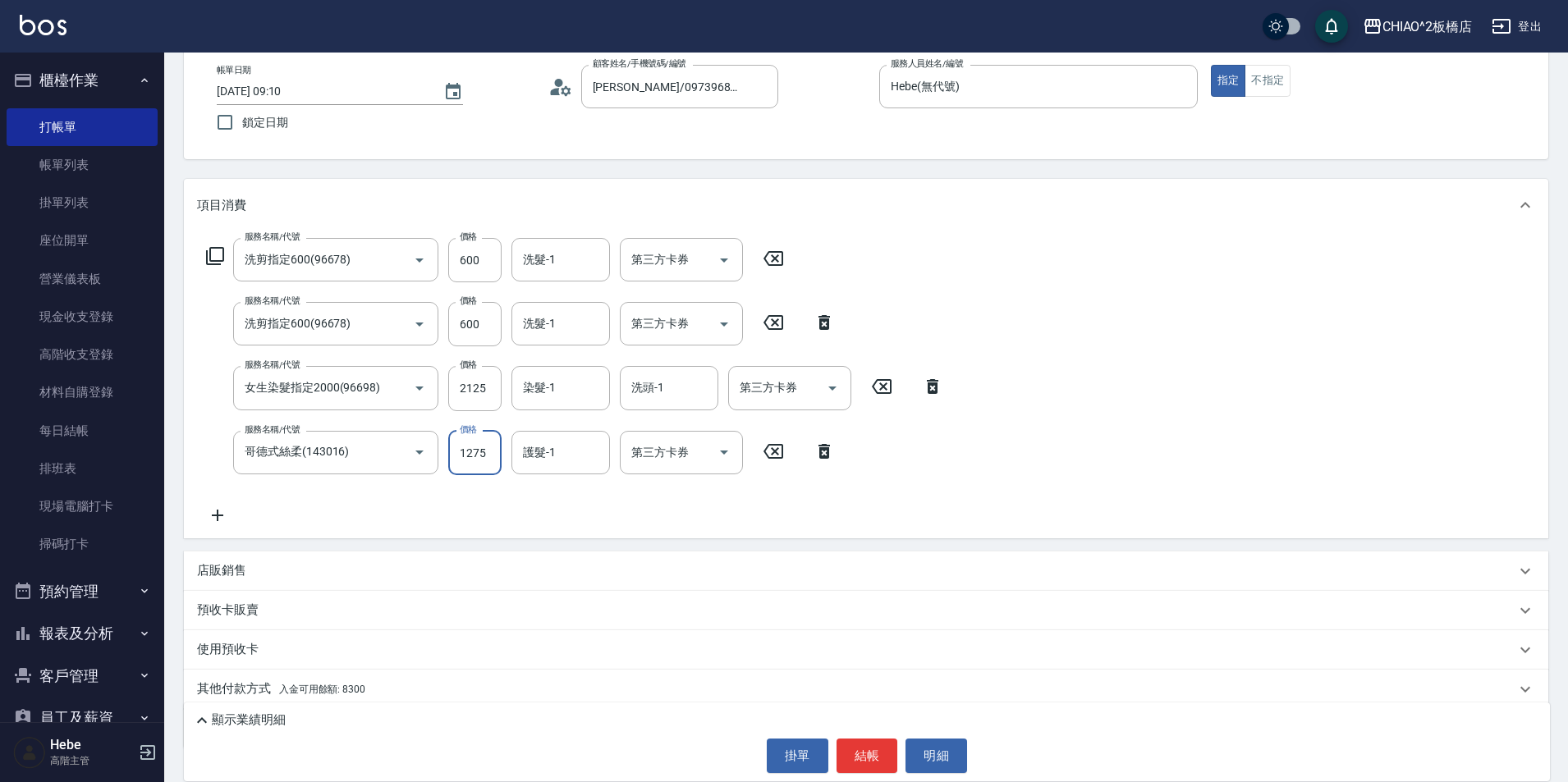
scroll to position [144, 0]
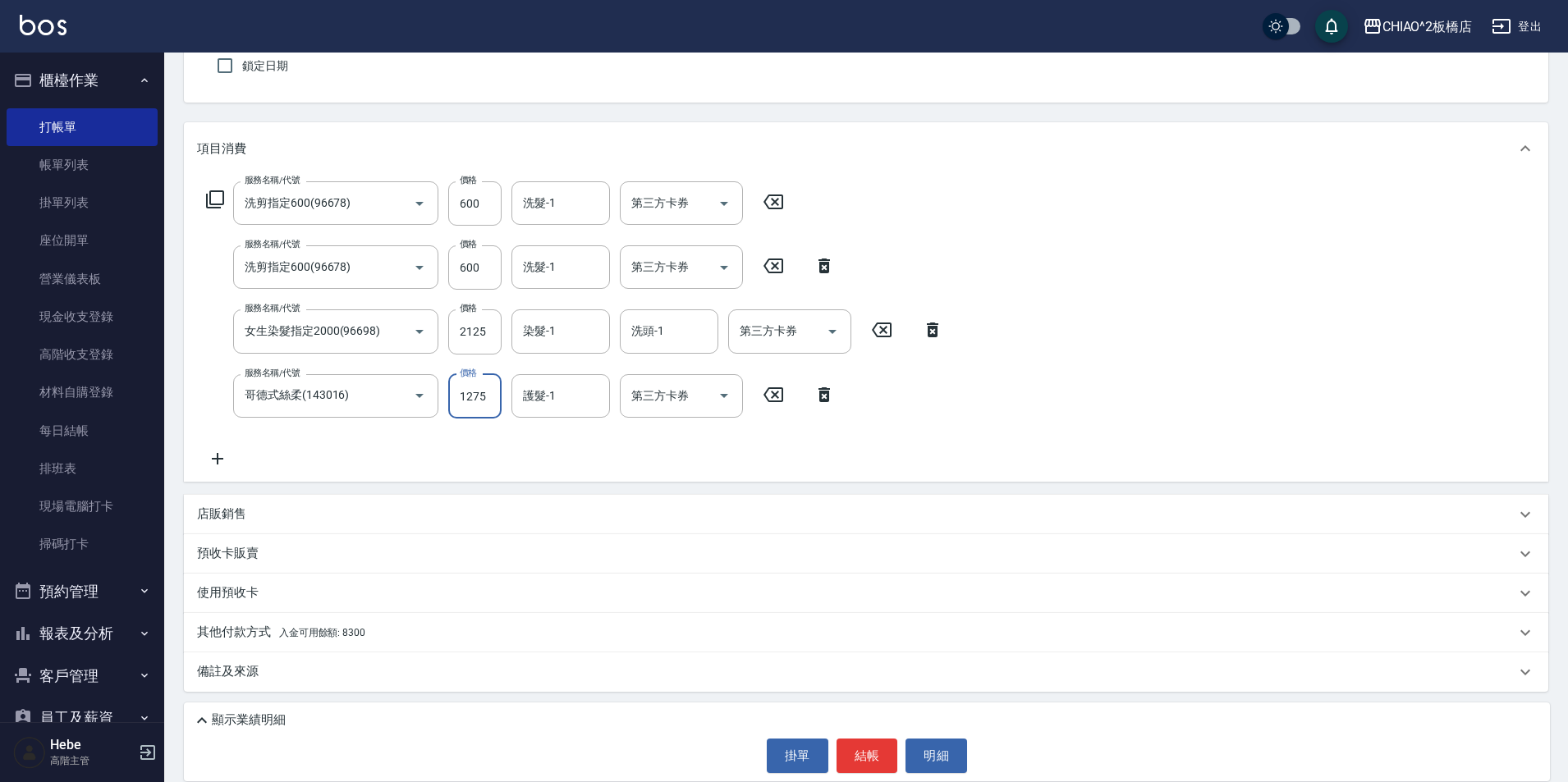
type input "1275"
click at [453, 637] on div "其他付款方式 入金可用餘額: 8300" at bounding box center [856, 633] width 1318 height 18
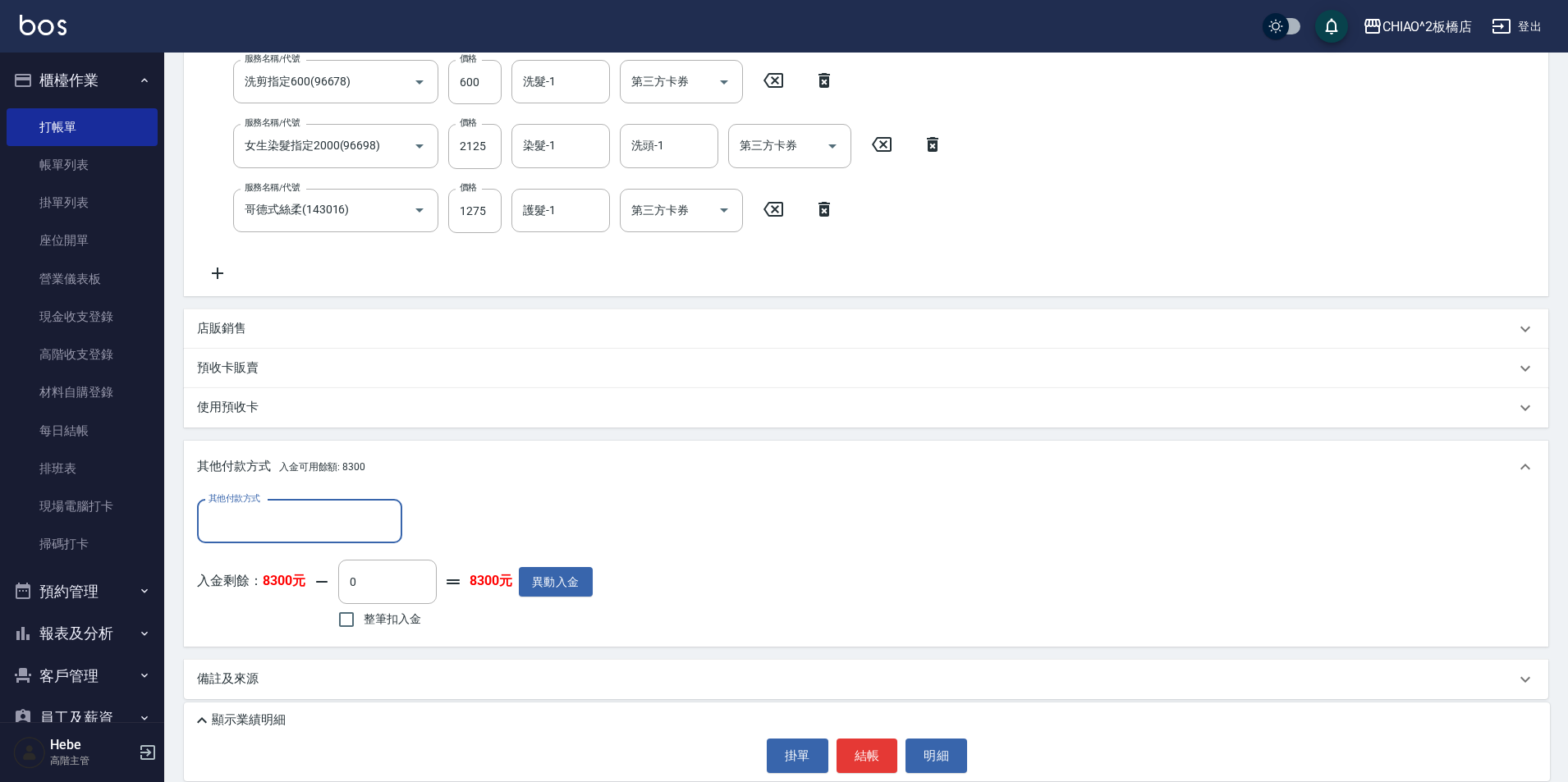
scroll to position [337, 0]
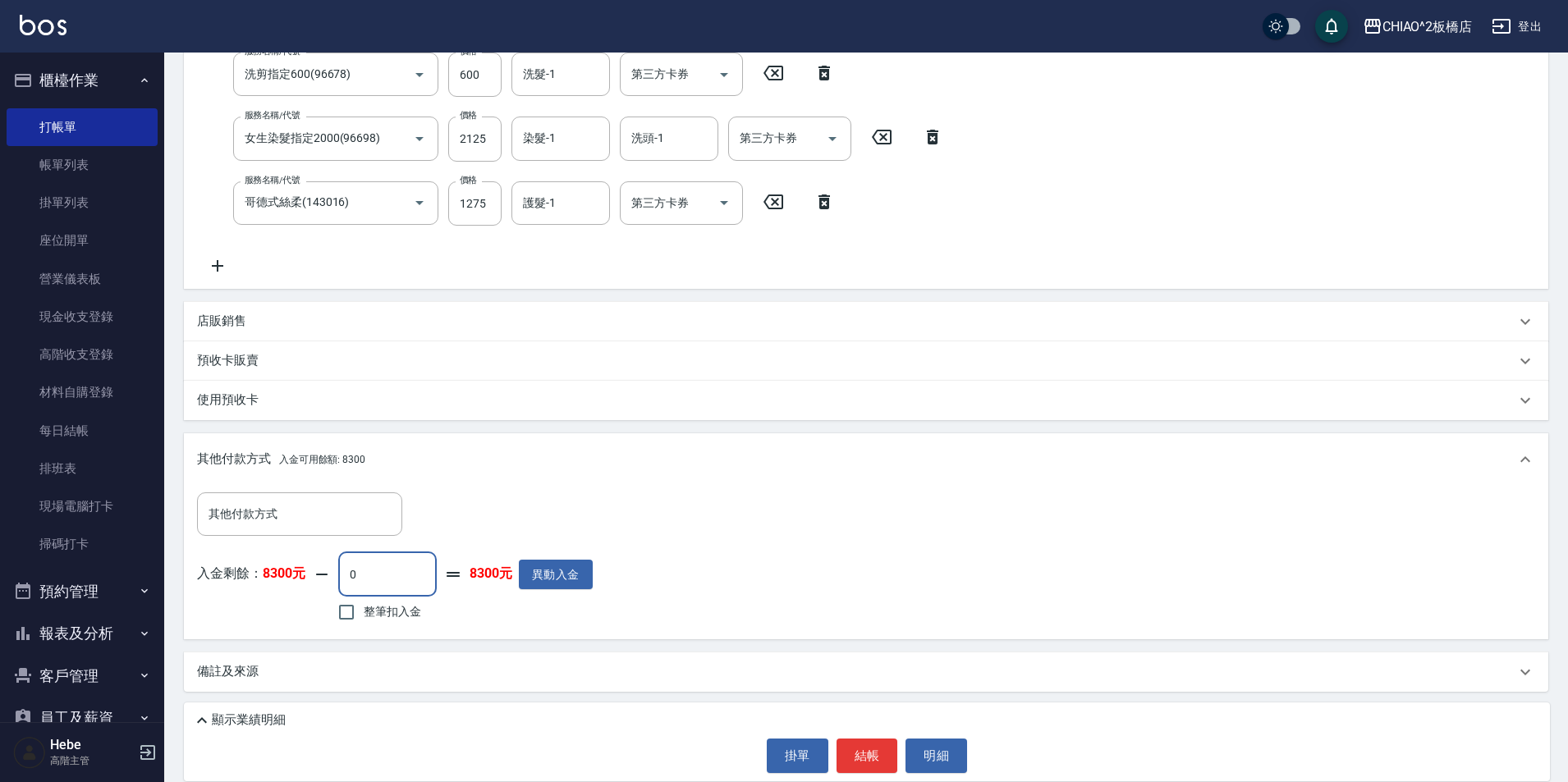
click at [411, 585] on input "0" at bounding box center [388, 574] width 99 height 44
type input "4600"
click at [870, 760] on button "結帳" at bounding box center [867, 755] width 62 height 34
type input "[DATE] 09:12"
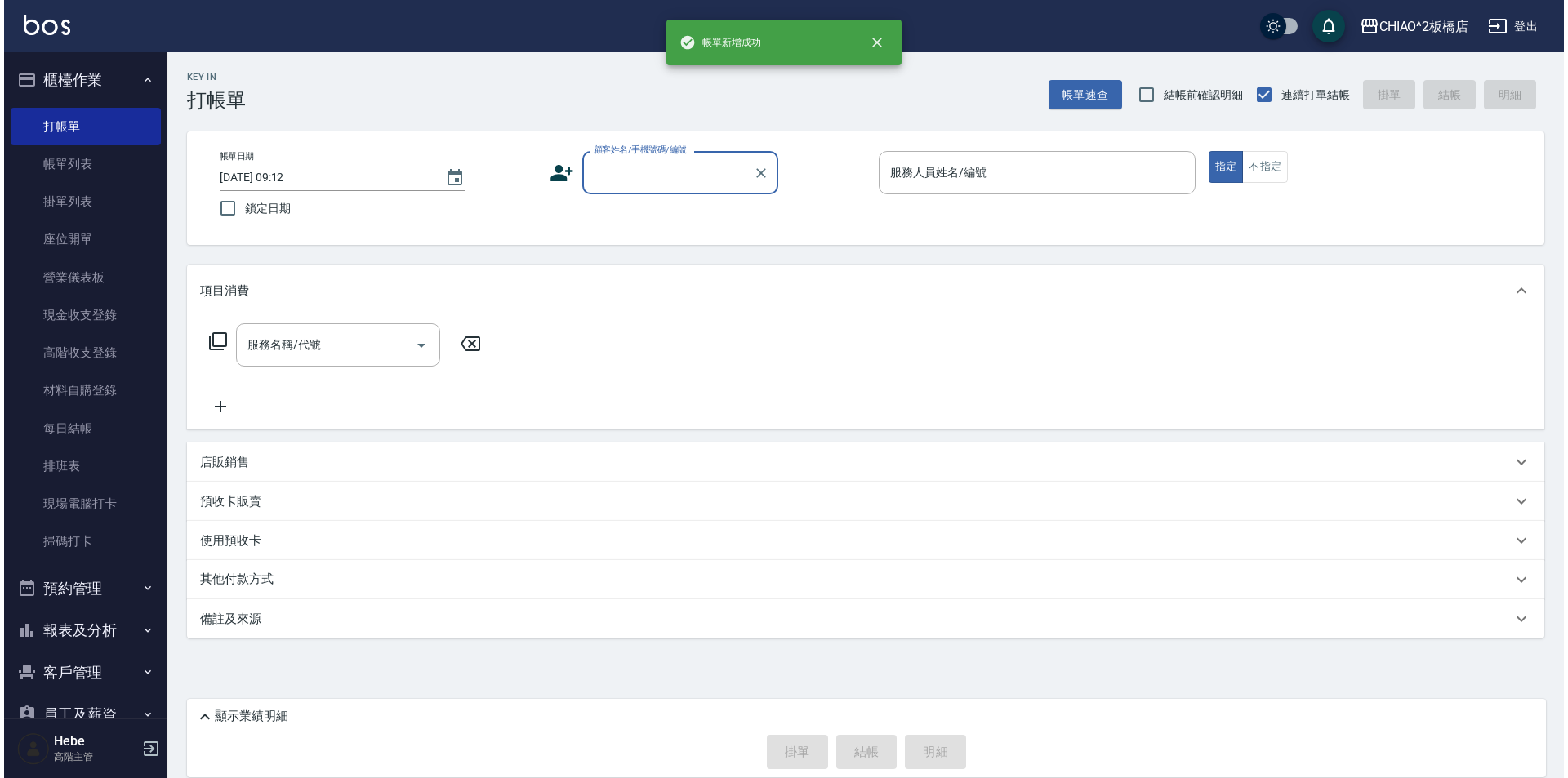
scroll to position [0, 0]
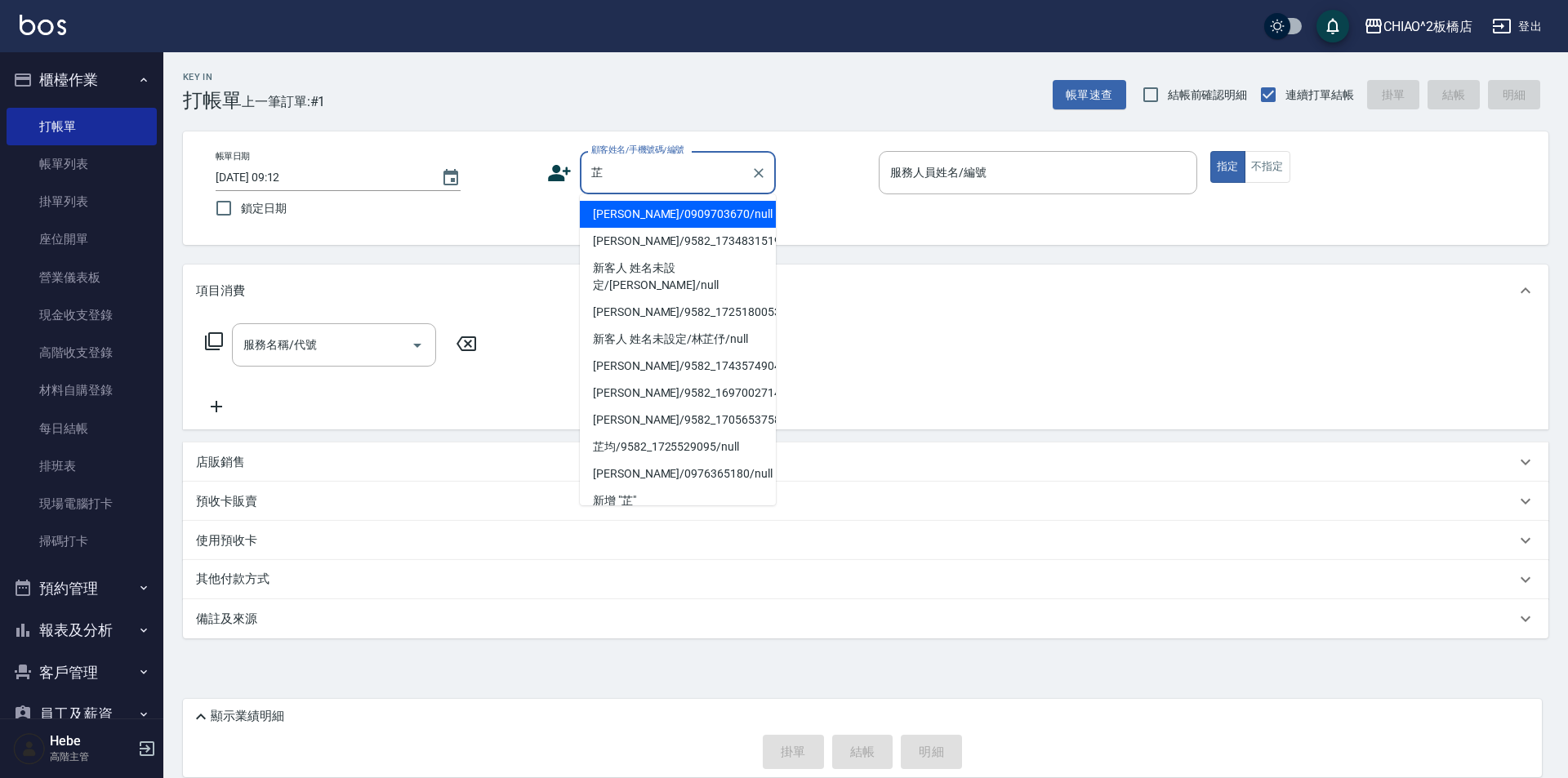
click at [704, 222] on li "[PERSON_NAME]/0909703670/null" at bounding box center [678, 214] width 196 height 27
type input "[PERSON_NAME]/0909703670/null"
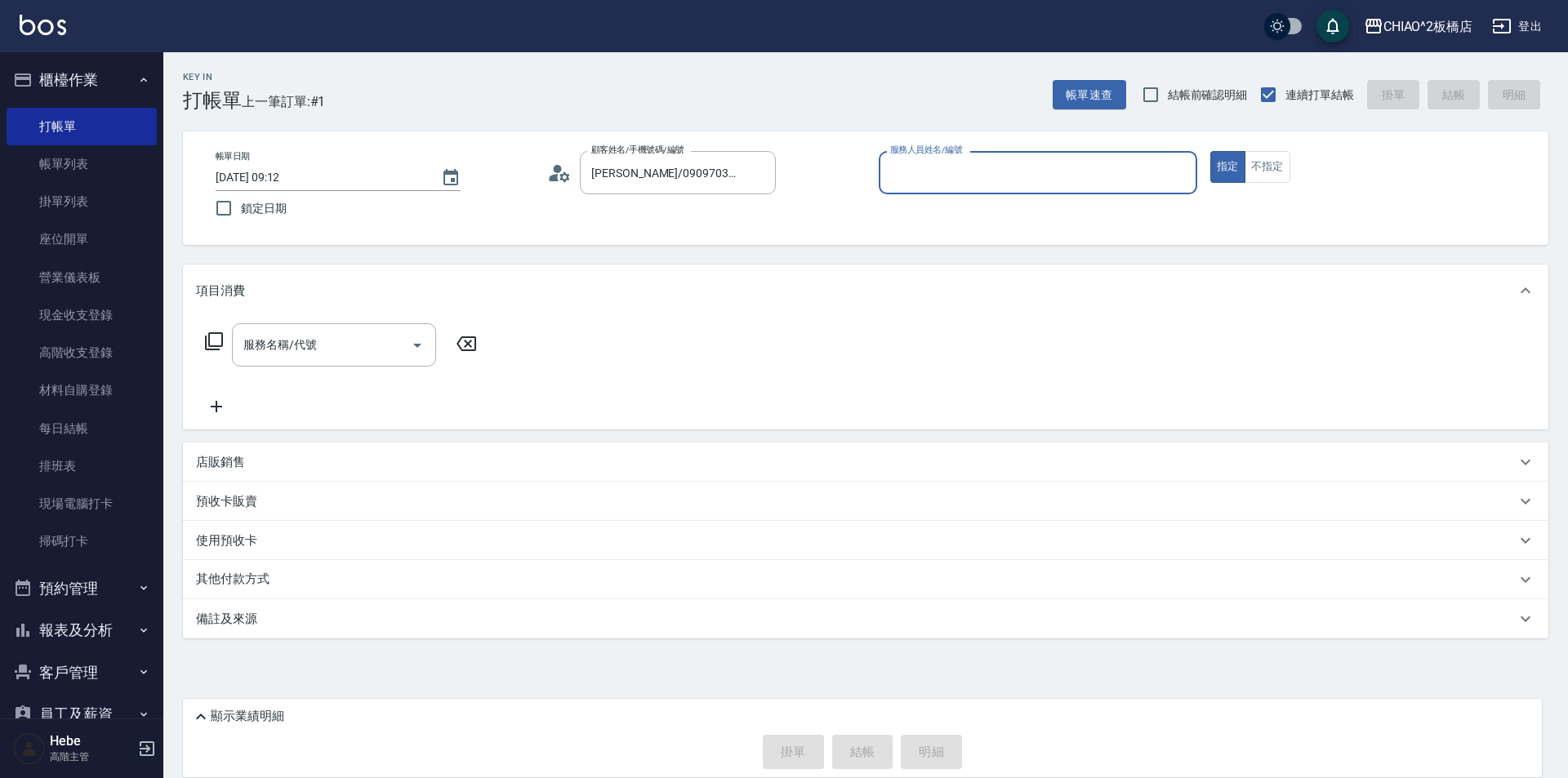
type input "MINI(無代號)"
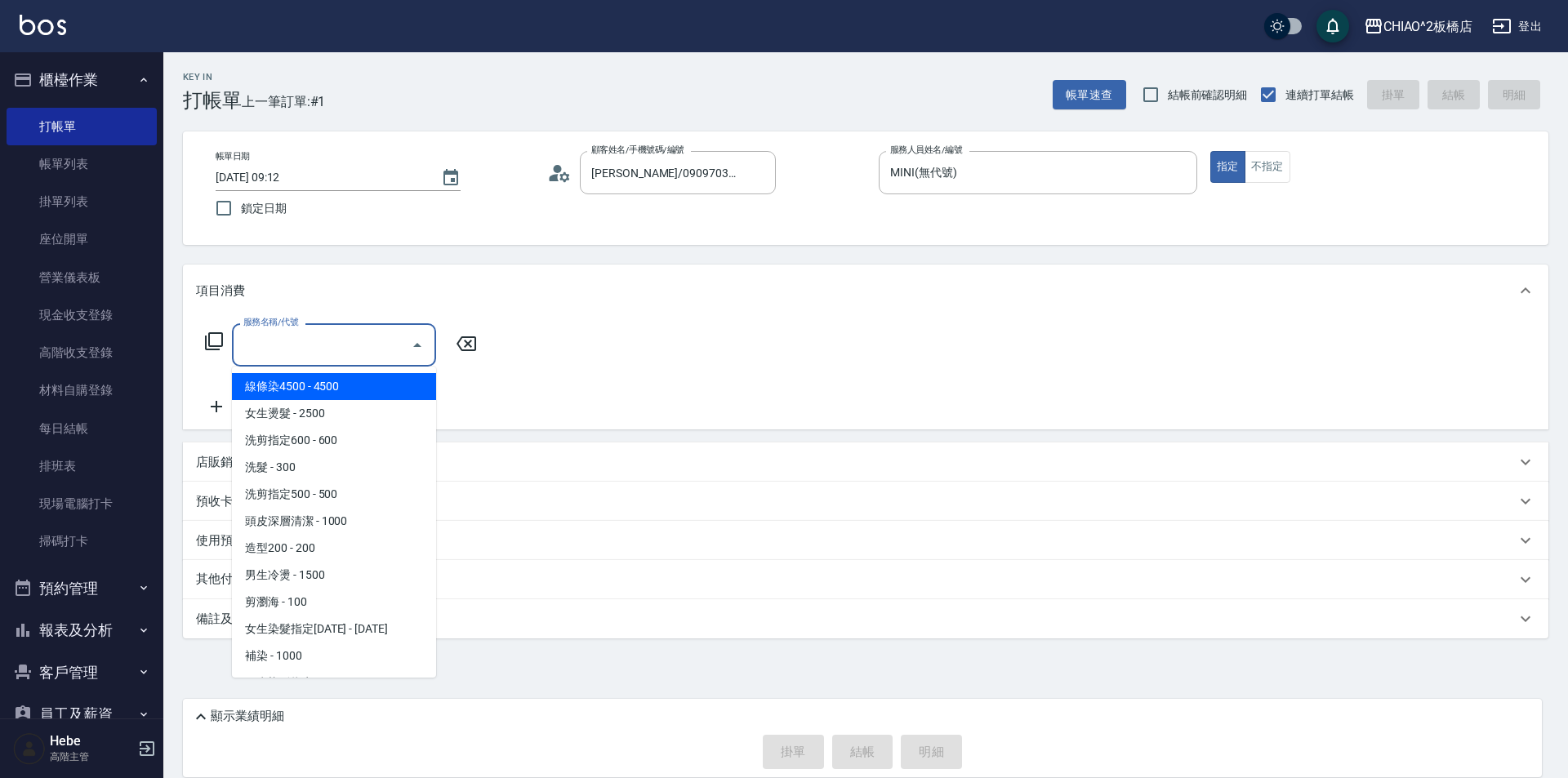
click at [332, 342] on input "服務名稱/代號" at bounding box center [322, 345] width 165 height 28
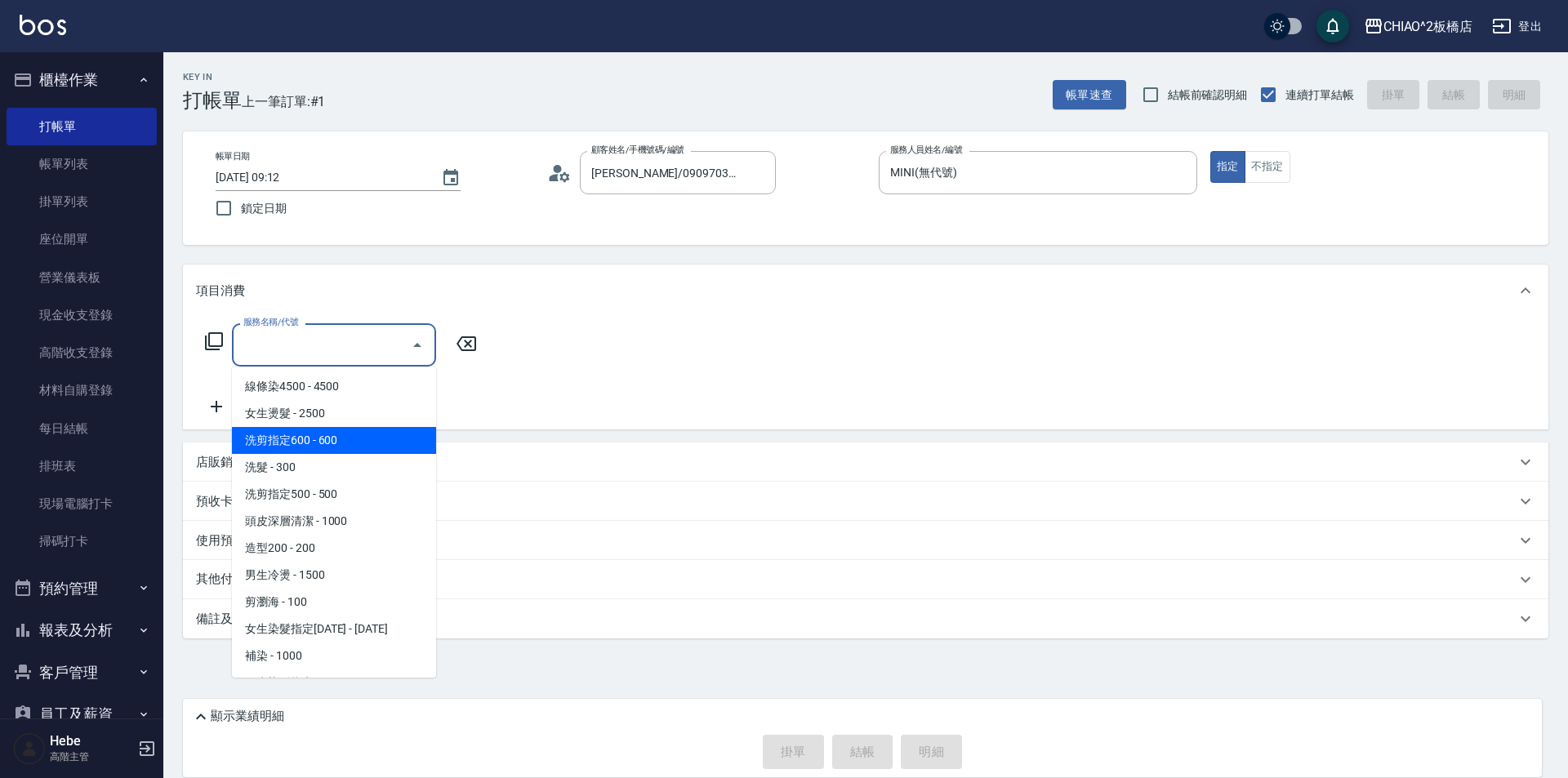
click at [350, 446] on span "洗剪指定600 - 600" at bounding box center [334, 441] width 204 height 27
type input "洗剪指定600(96678)"
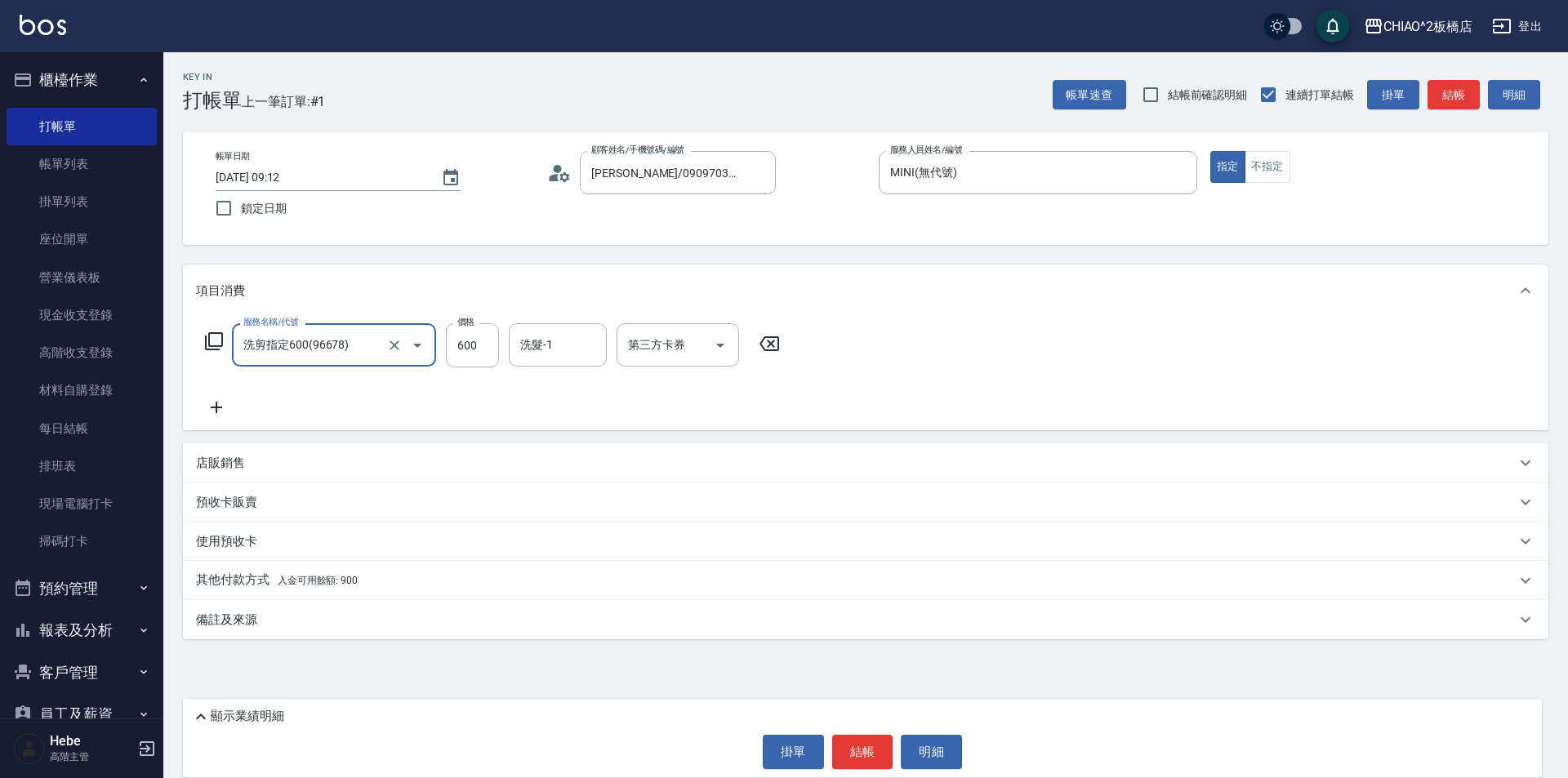
click at [449, 580] on div "其他付款方式 入金可用餘額: 900" at bounding box center [856, 581] width 1320 height 18
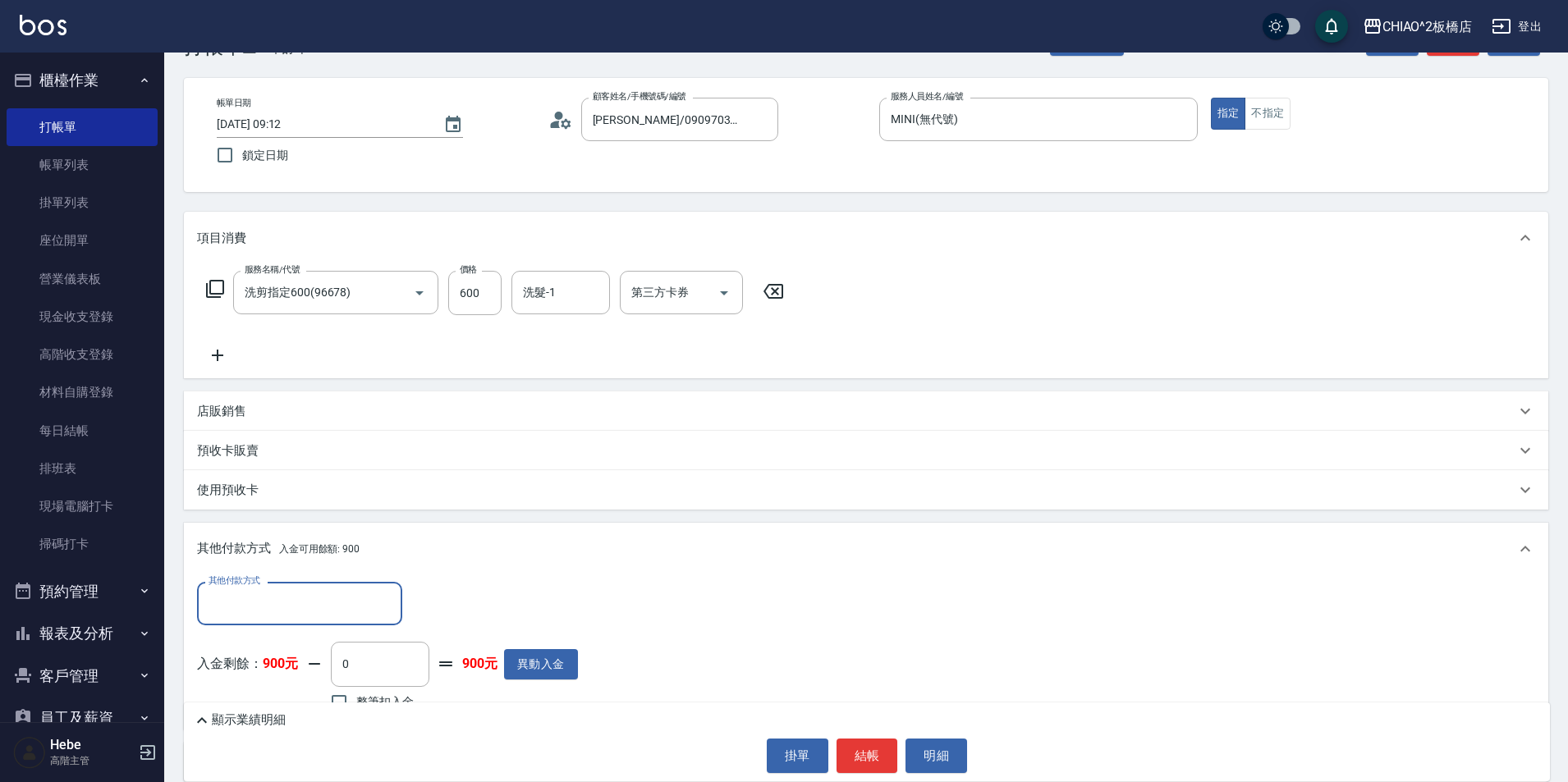
scroll to position [82, 0]
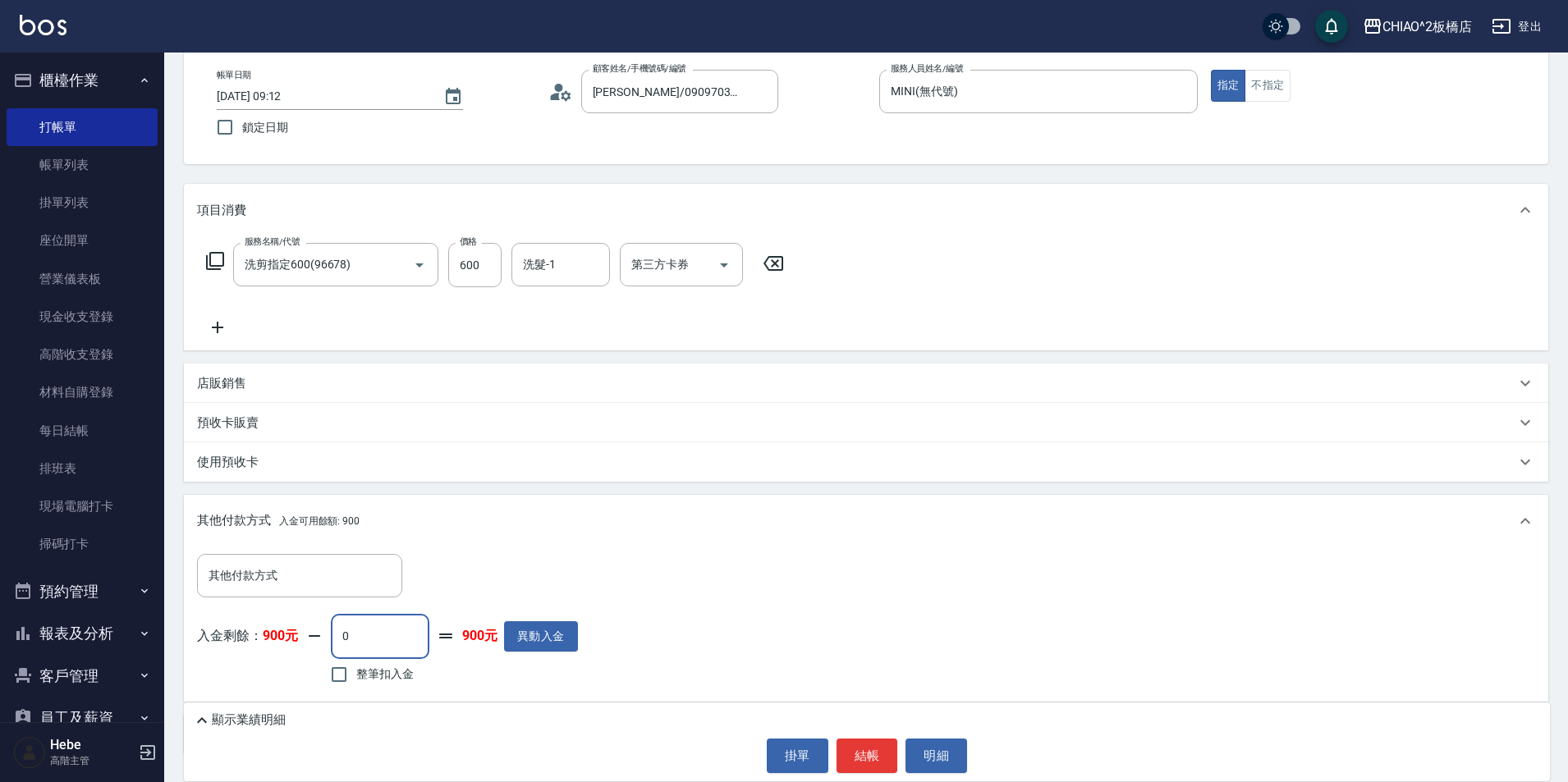
click at [408, 629] on input "0" at bounding box center [380, 636] width 99 height 44
type input "600"
click at [878, 755] on button "結帳" at bounding box center [867, 755] width 62 height 34
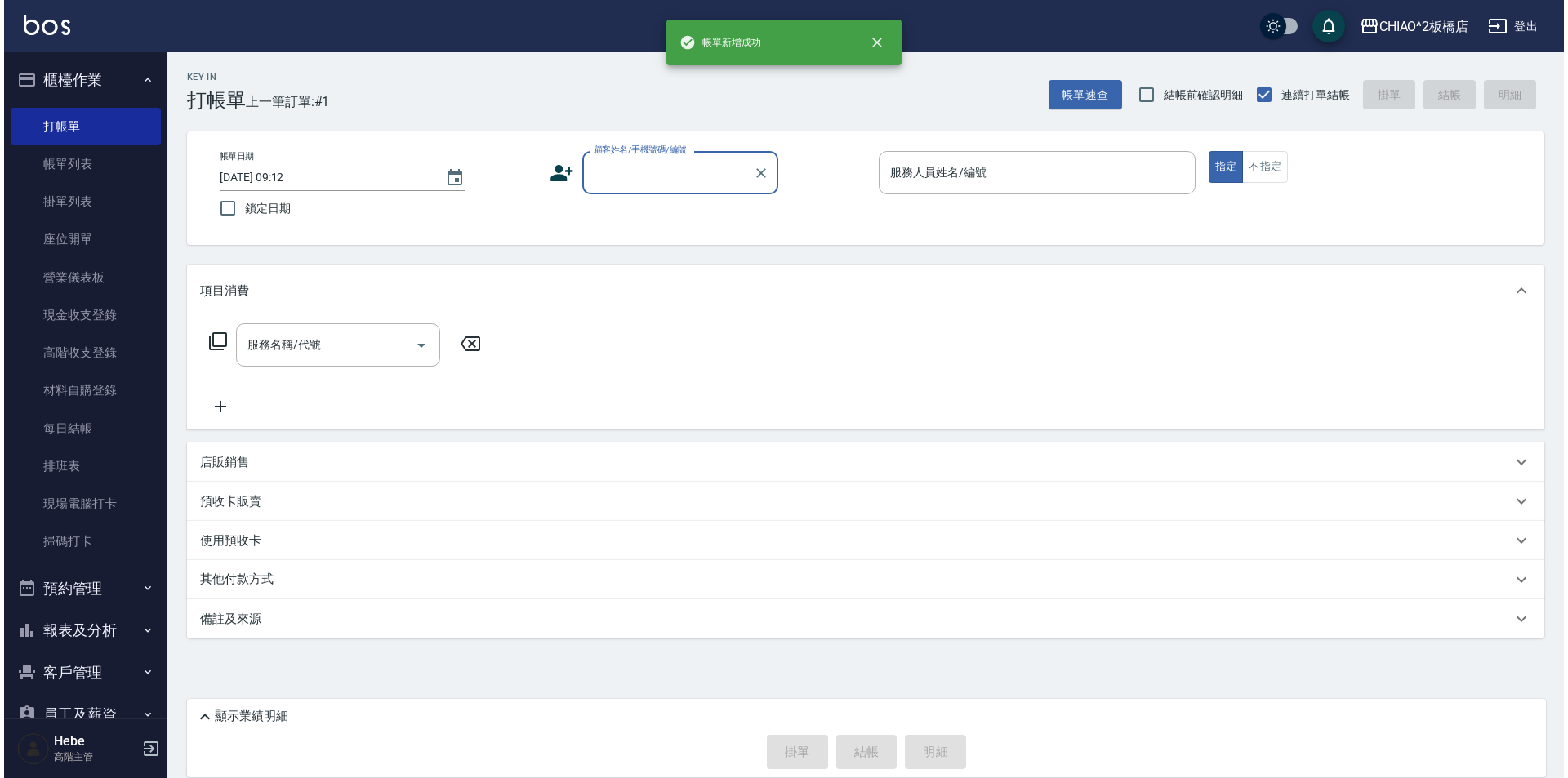
scroll to position [0, 0]
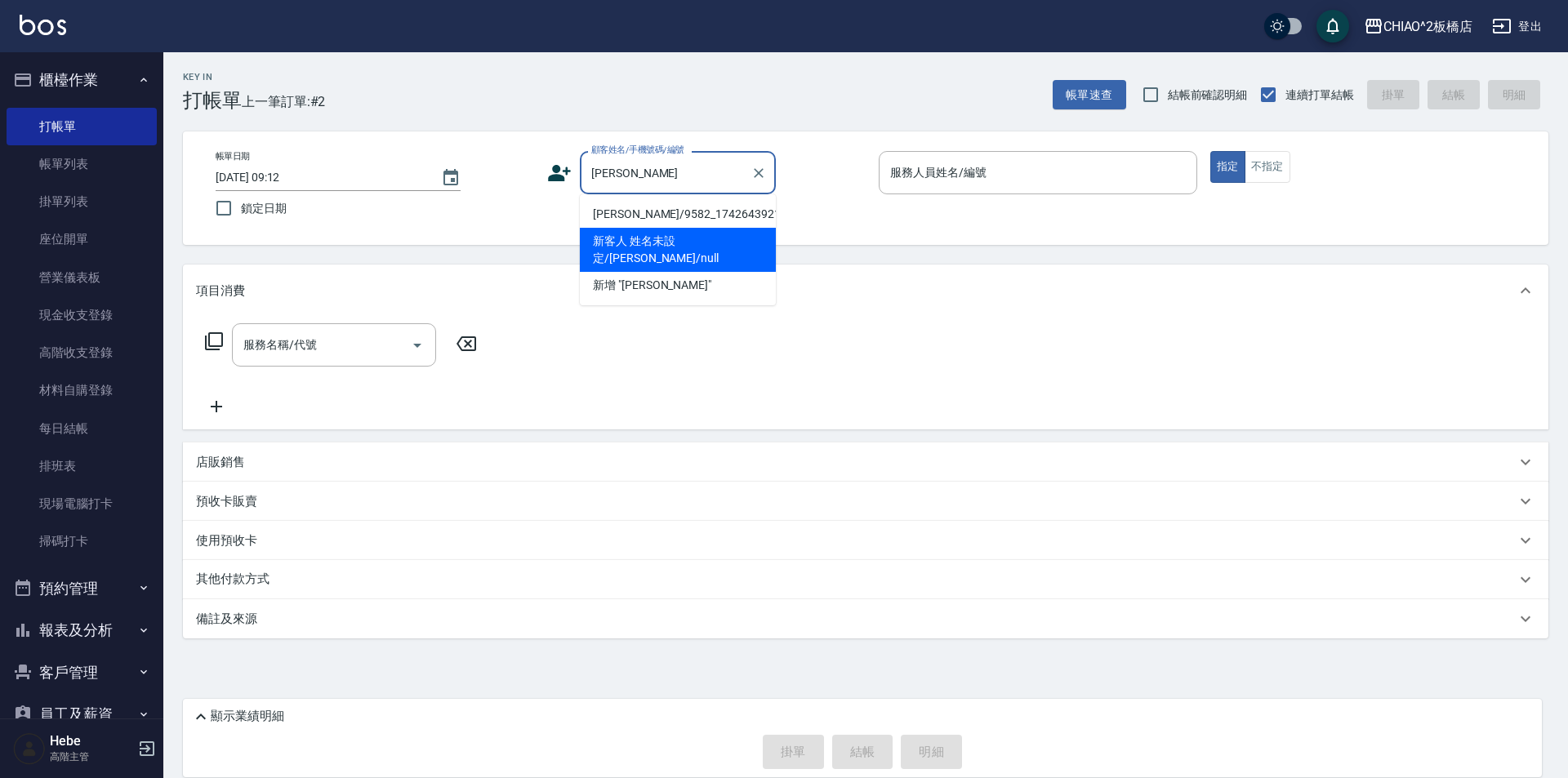
click at [706, 246] on li "新客人 姓名未設定/[PERSON_NAME]/null" at bounding box center [678, 249] width 196 height 44
type input "新客人 姓名未設定/[PERSON_NAME]/null"
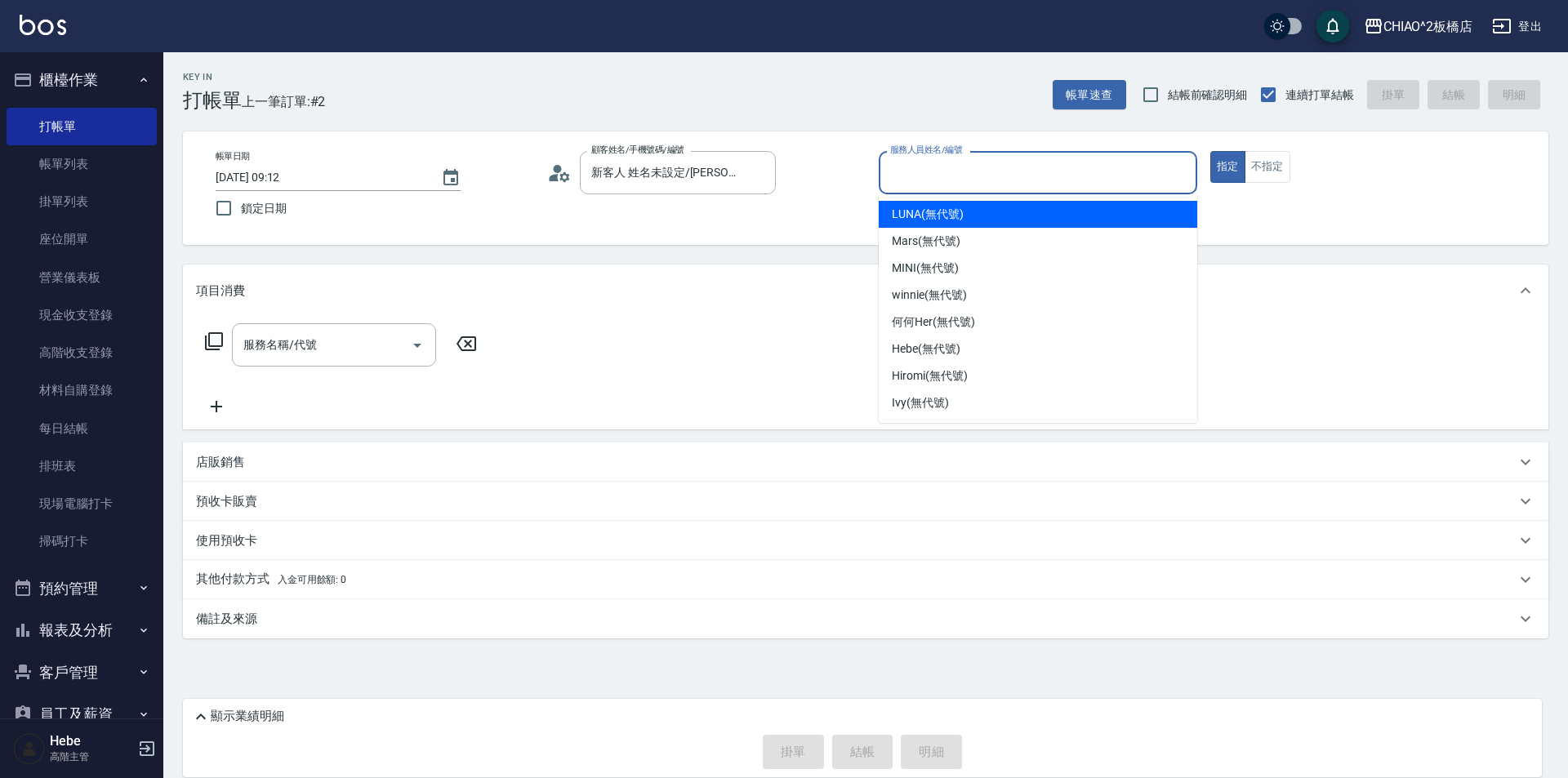
click at [1005, 171] on input "服務人員姓名/編號" at bounding box center [1038, 173] width 304 height 28
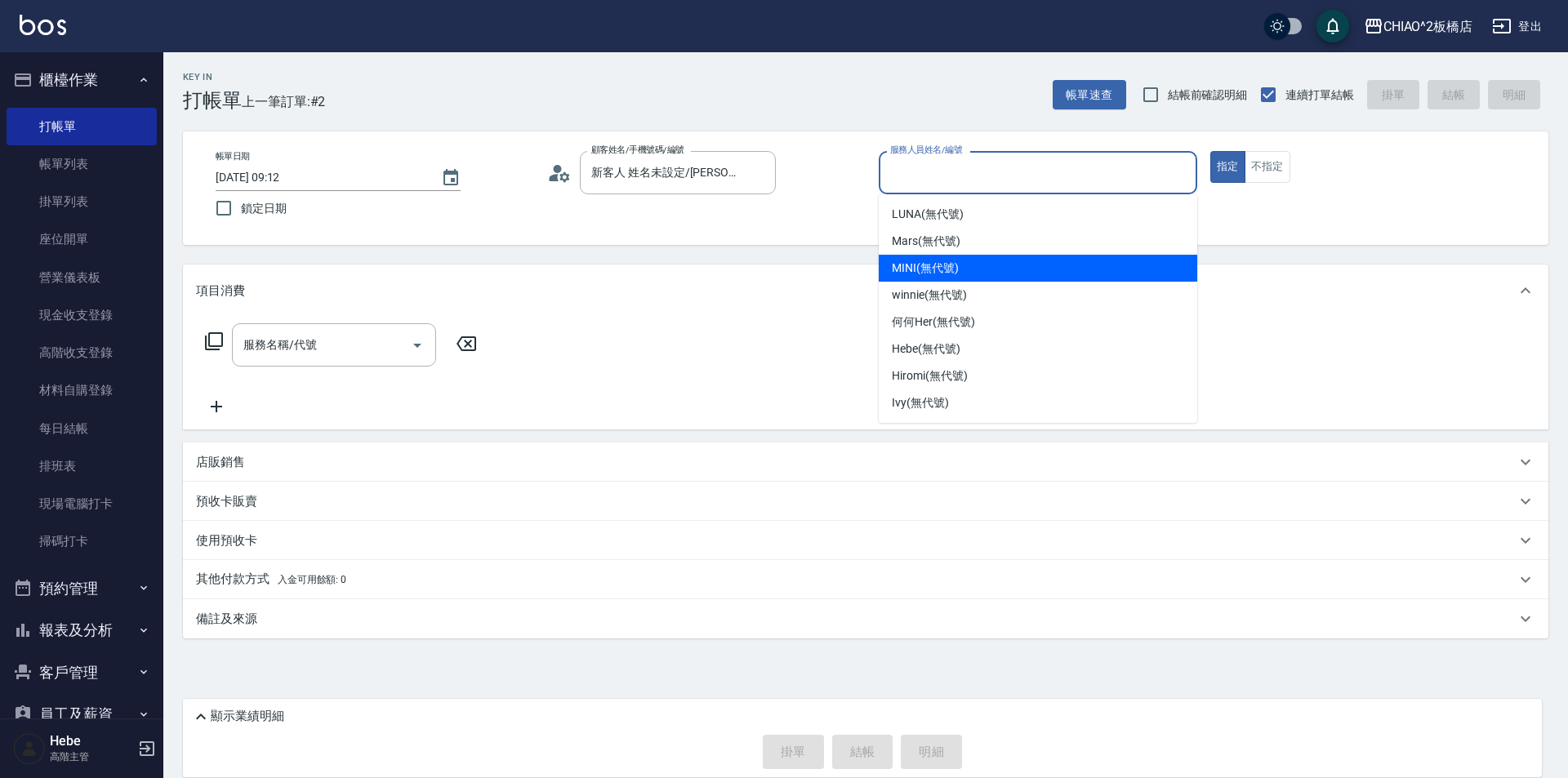
click at [1005, 278] on div "MINI (無代號)" at bounding box center [1037, 268] width 318 height 27
type input "MINI(無代號)"
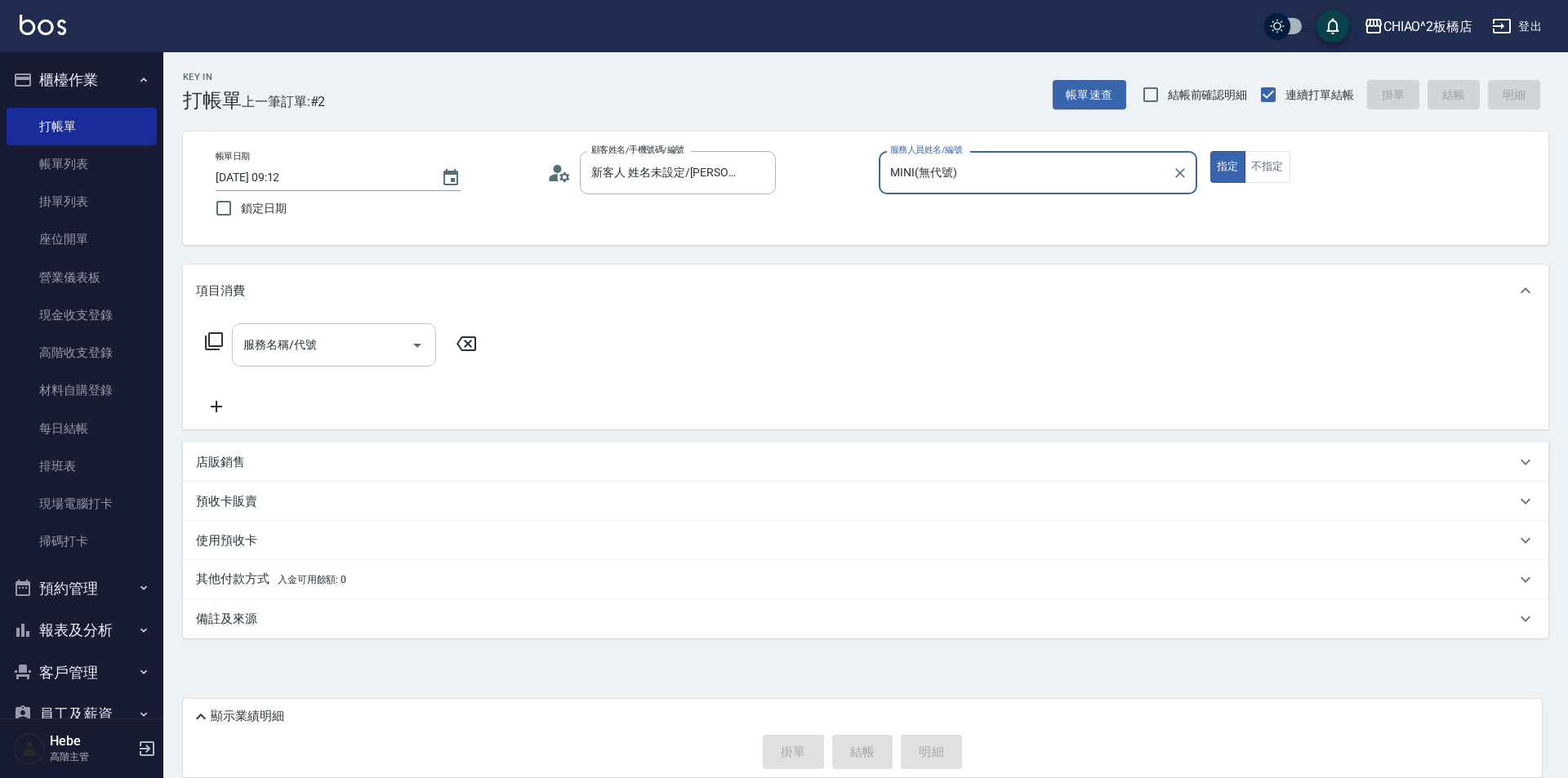
click at [350, 349] on input "服務名稱/代號" at bounding box center [322, 345] width 165 height 28
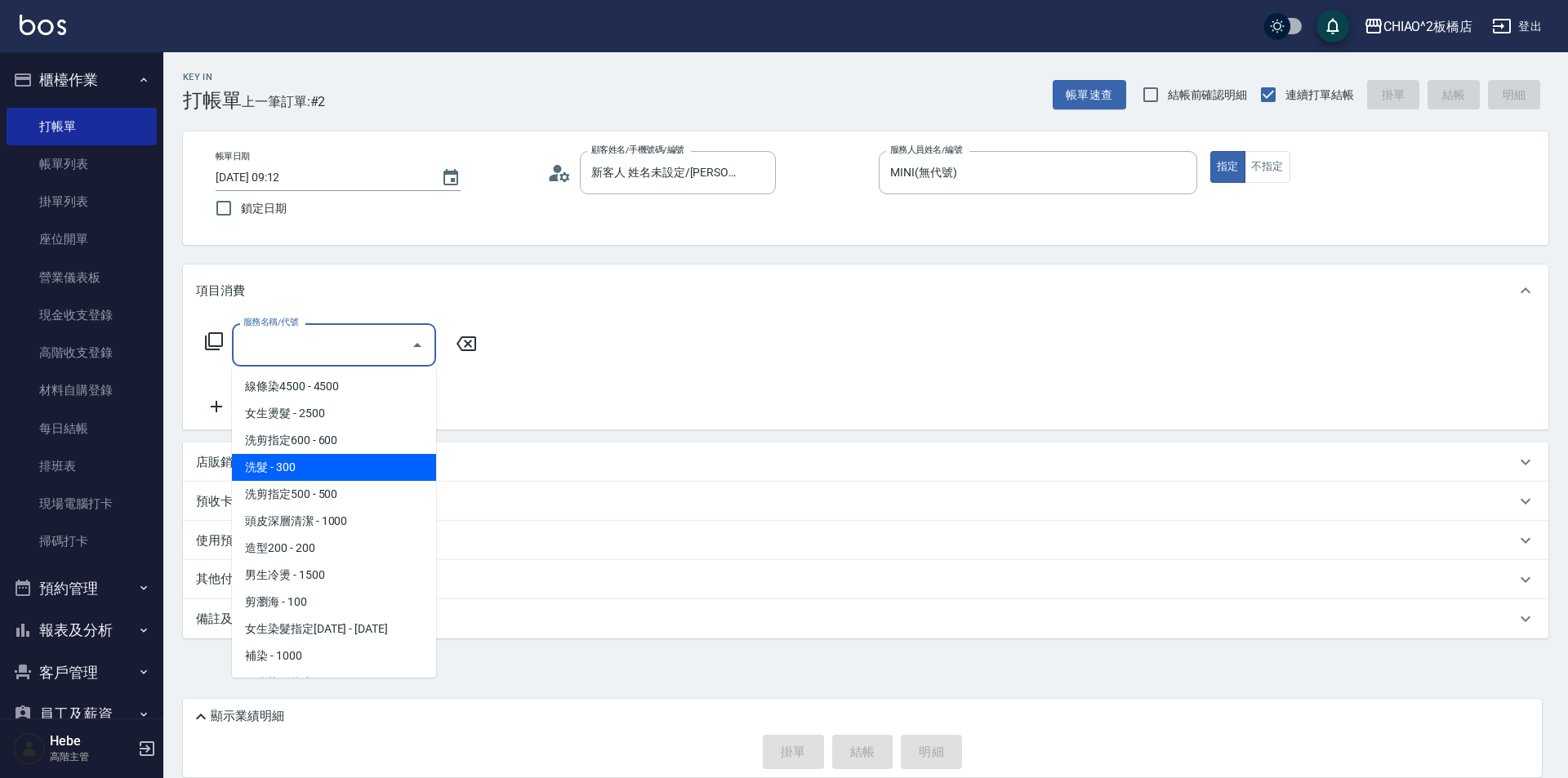
click at [362, 470] on span "洗髮 - 300" at bounding box center [334, 467] width 204 height 27
type input "洗髮(96679)"
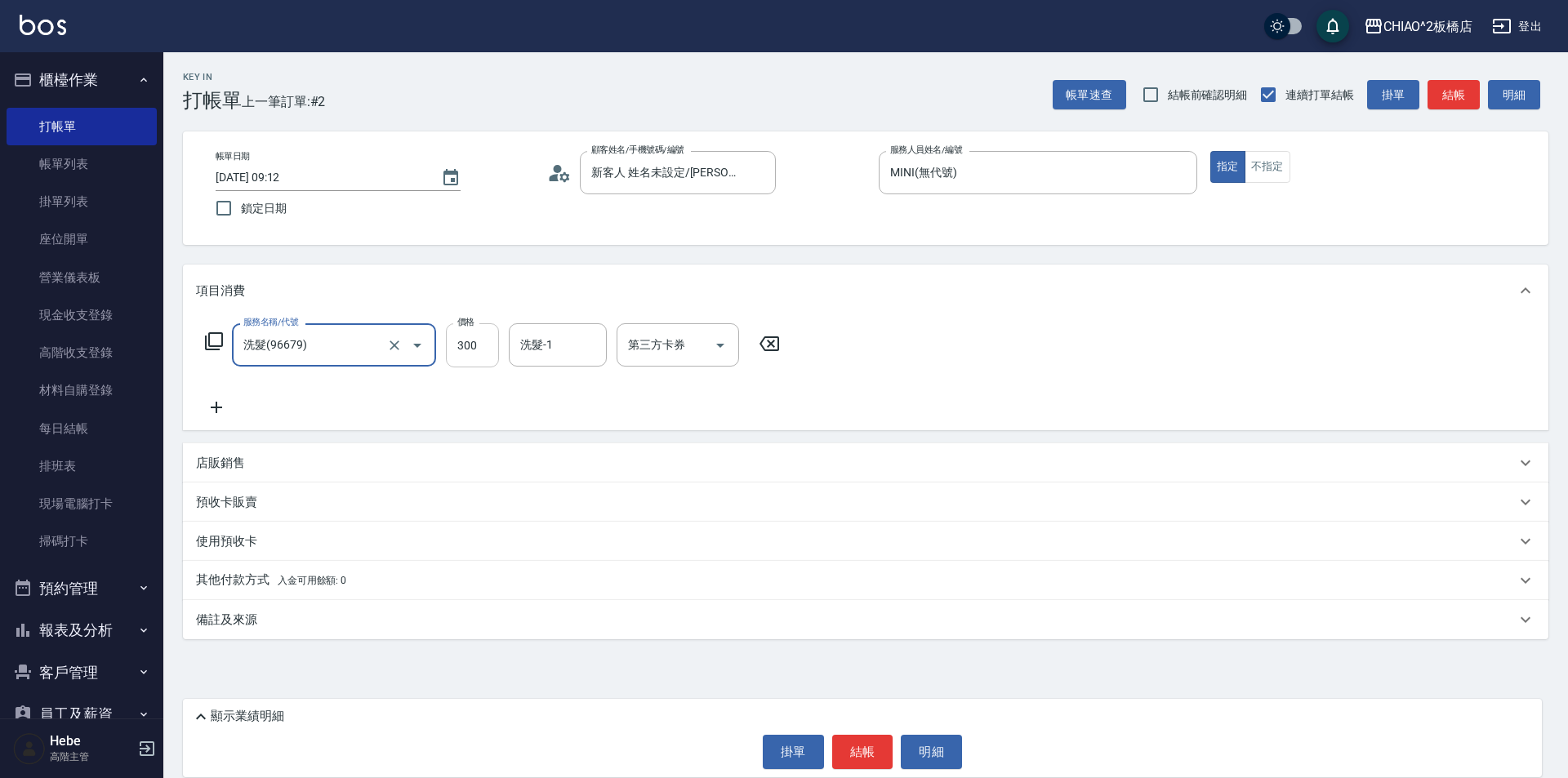
click at [480, 353] on input "300" at bounding box center [473, 345] width 53 height 44
type input "5000"
click at [308, 583] on span "入金可用餘額: 0" at bounding box center [312, 581] width 70 height 12
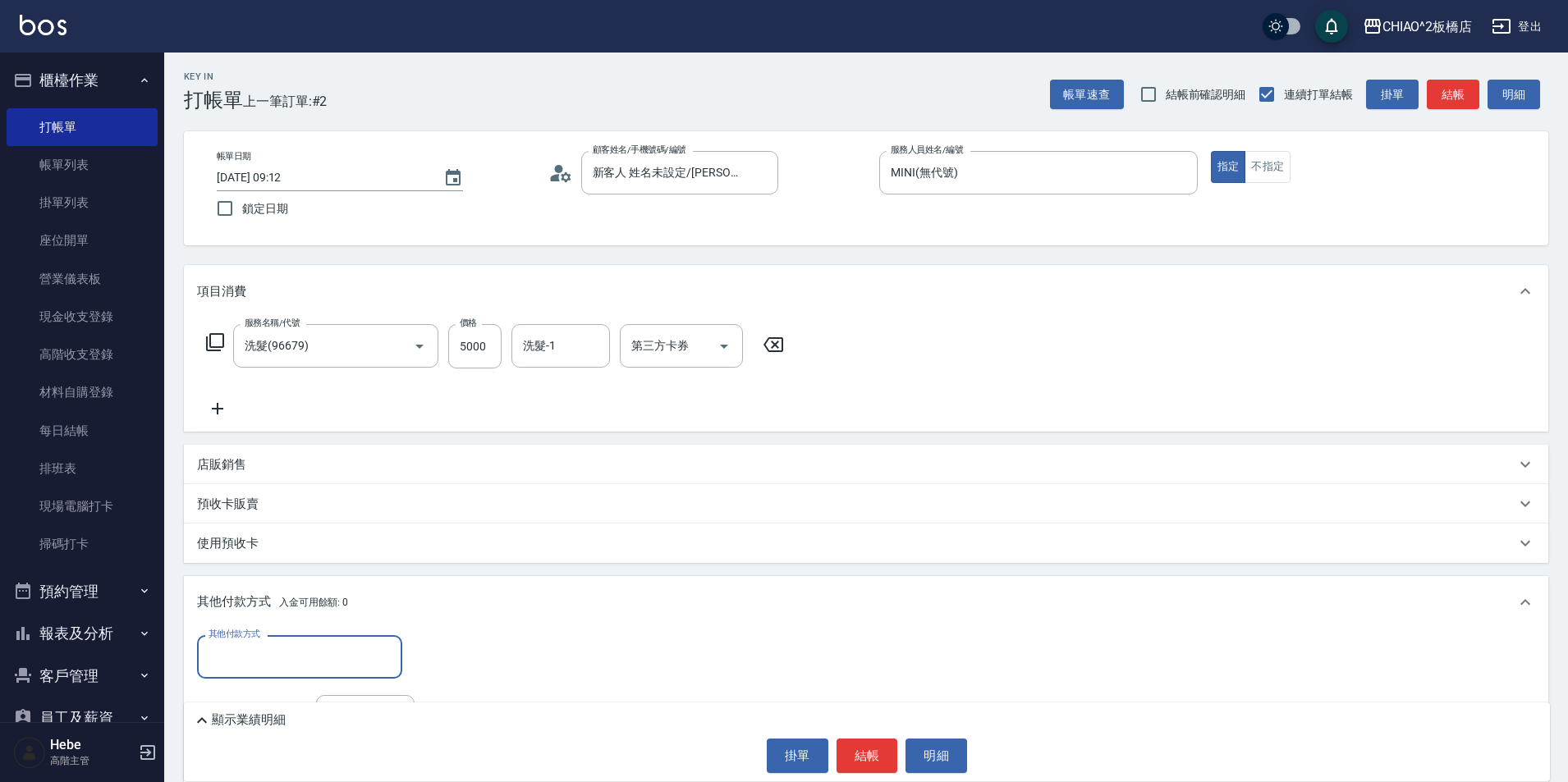
scroll to position [82, 0]
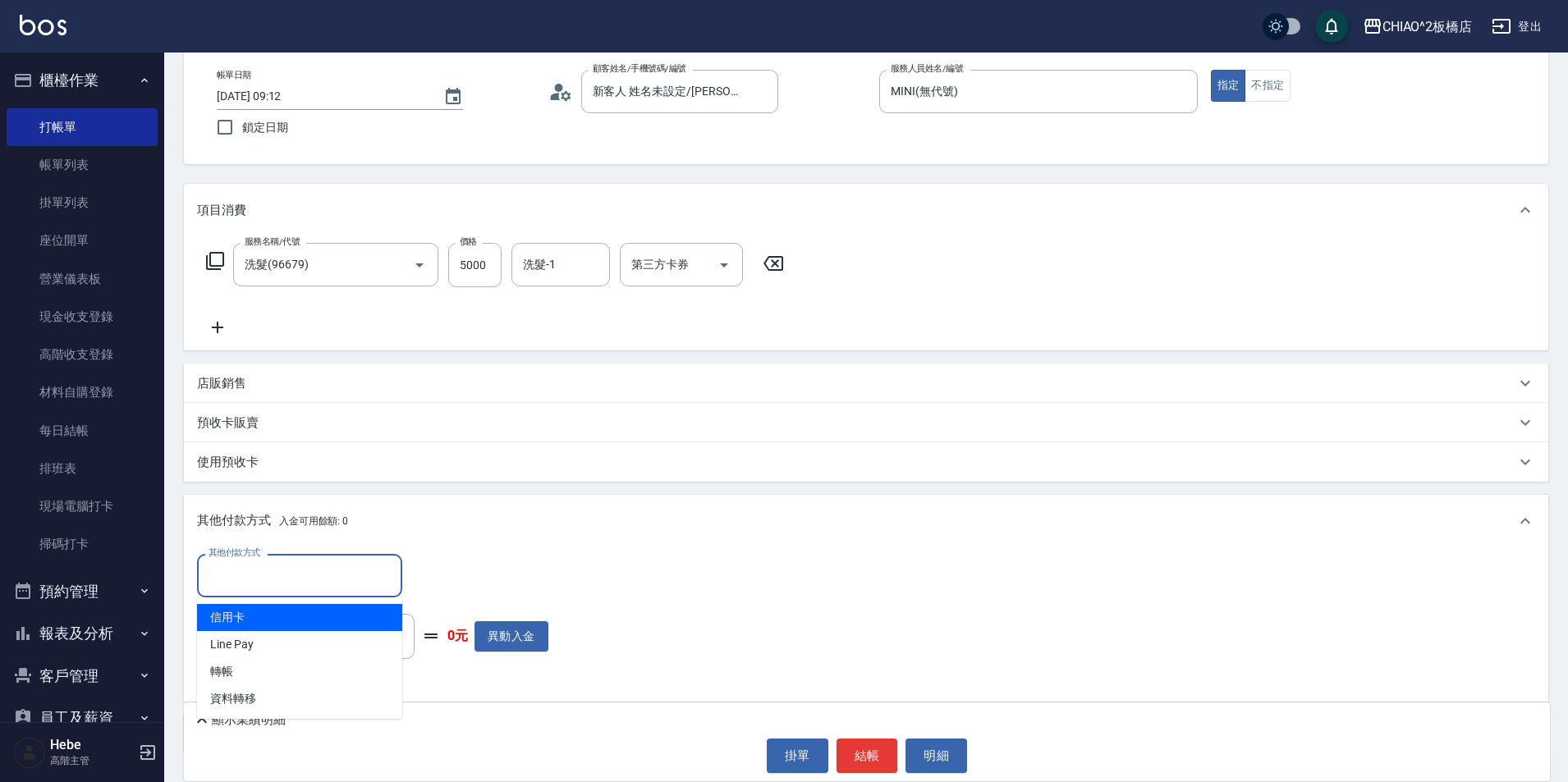
click at [298, 590] on input "其他付款方式" at bounding box center [300, 576] width 190 height 28
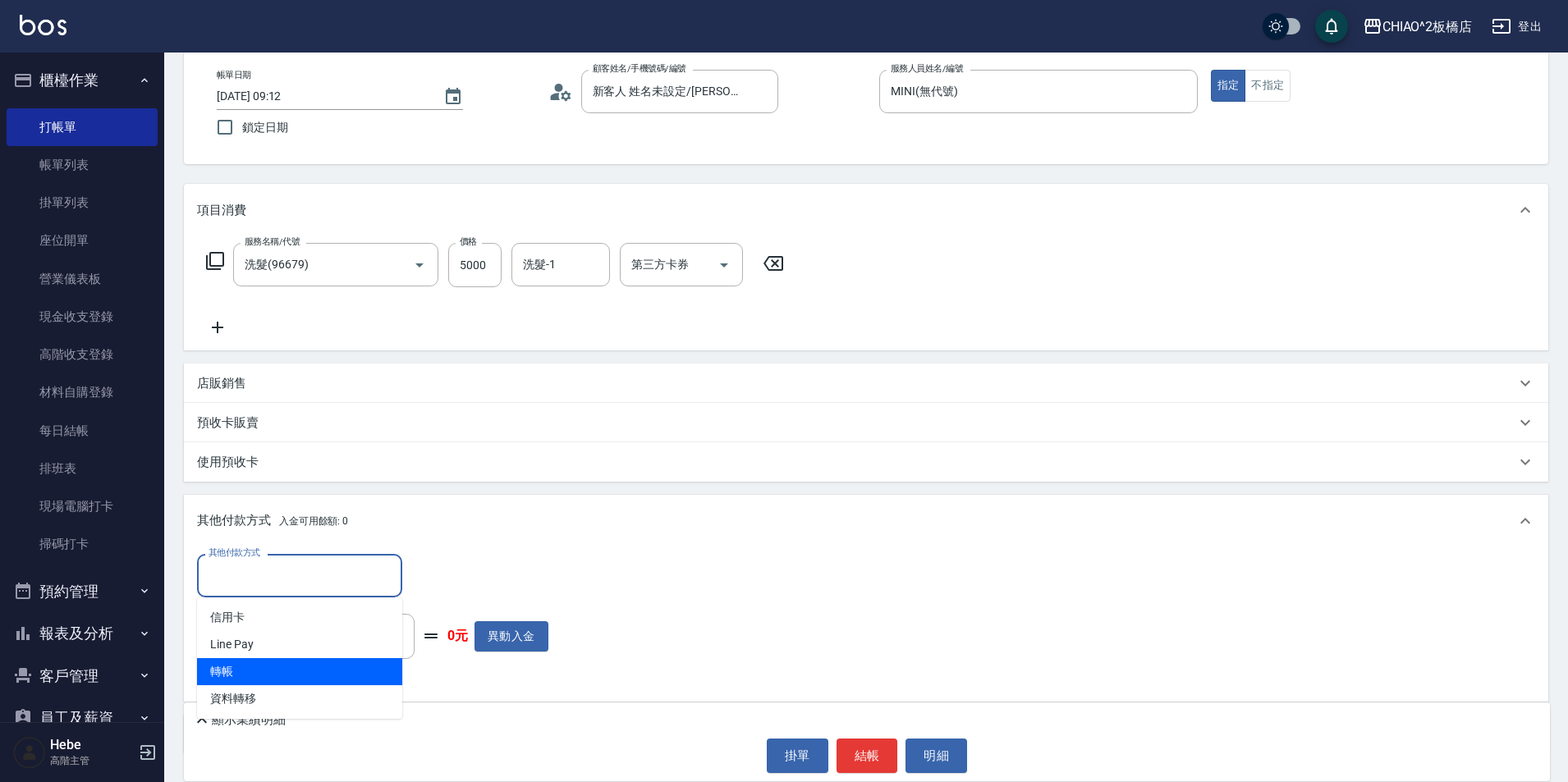
click at [294, 663] on span "轉帳" at bounding box center [300, 672] width 206 height 27
type input "轉帳"
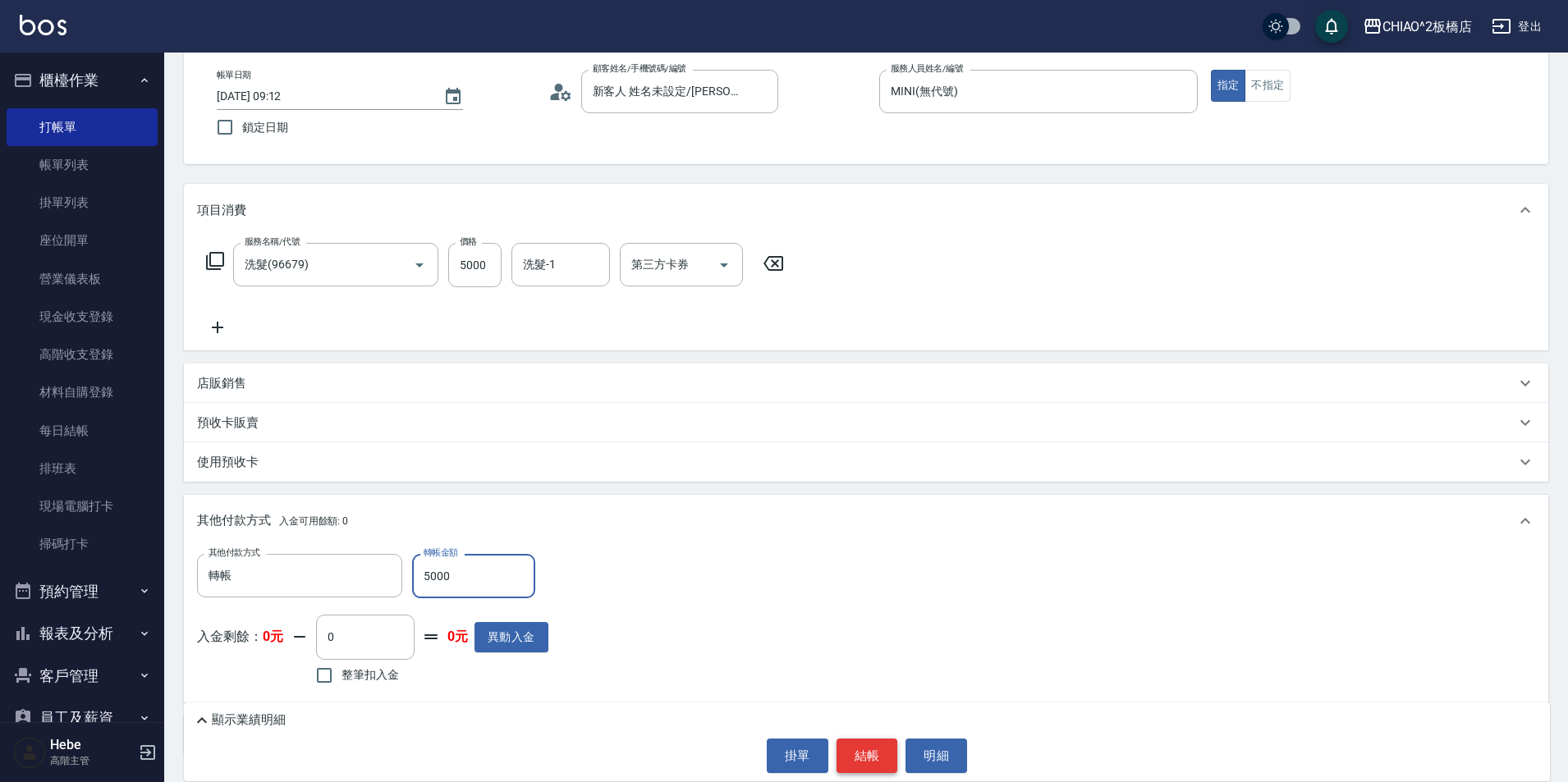
type input "5000"
click at [867, 755] on button "結帳" at bounding box center [867, 755] width 62 height 34
type input "[DATE] 09:14"
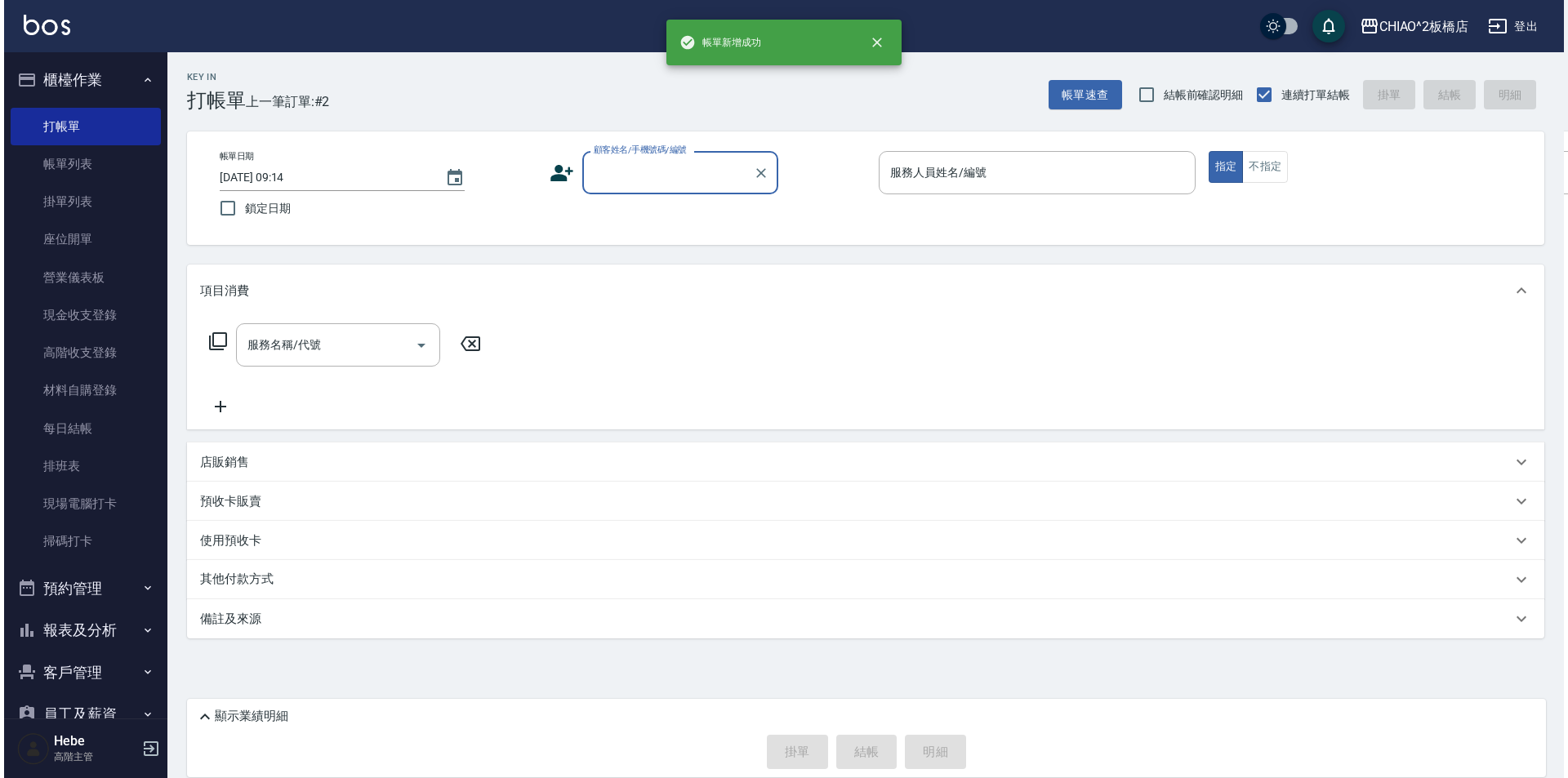
scroll to position [0, 0]
